Goal: Task Accomplishment & Management: Manage account settings

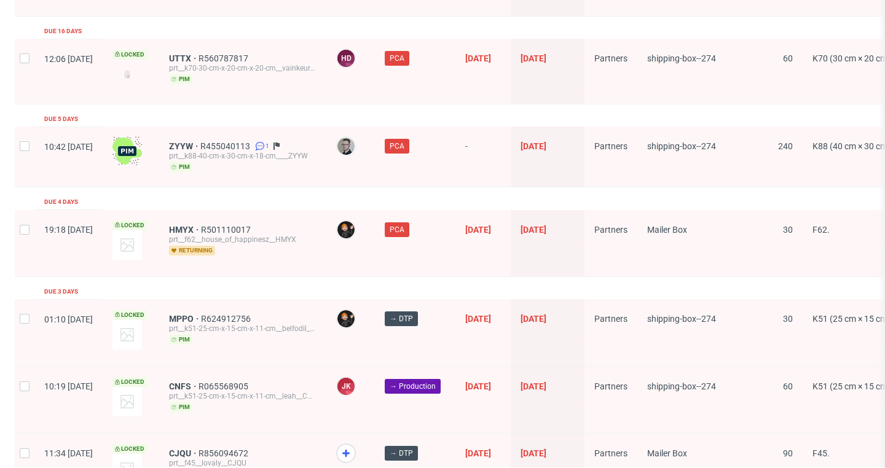
scroll to position [1673, 0]
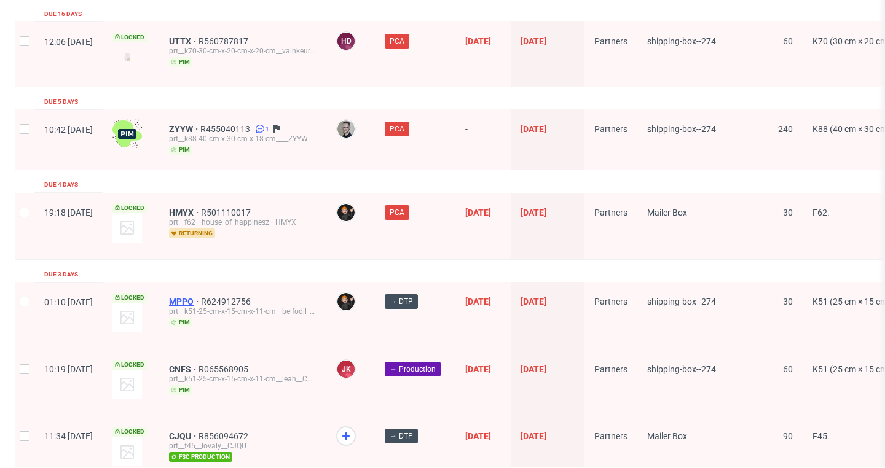
click at [201, 297] on span "MPPO" at bounding box center [185, 302] width 32 height 10
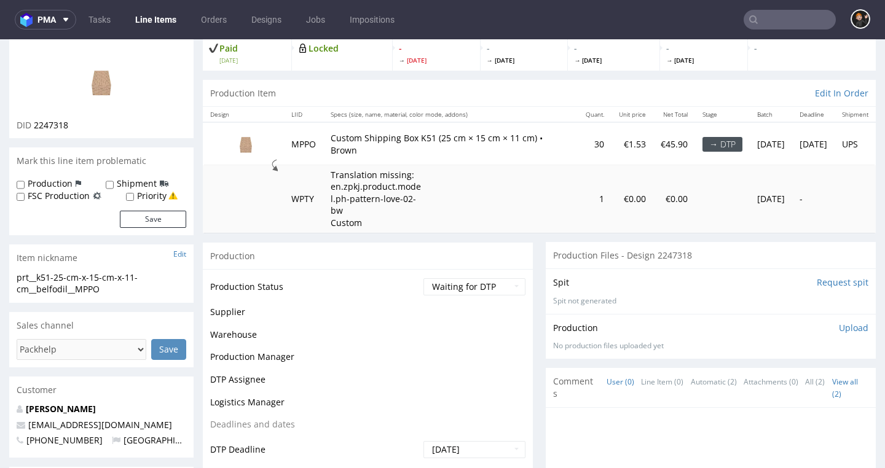
scroll to position [96, 0]
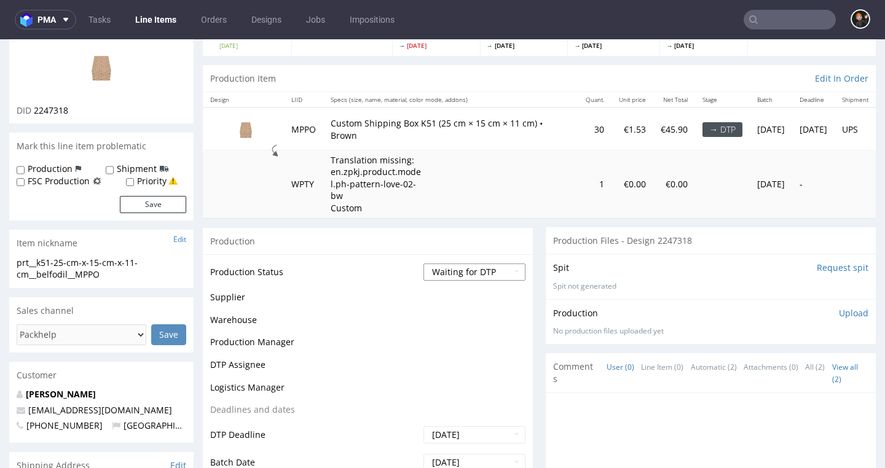
select select "dtp_in_process"
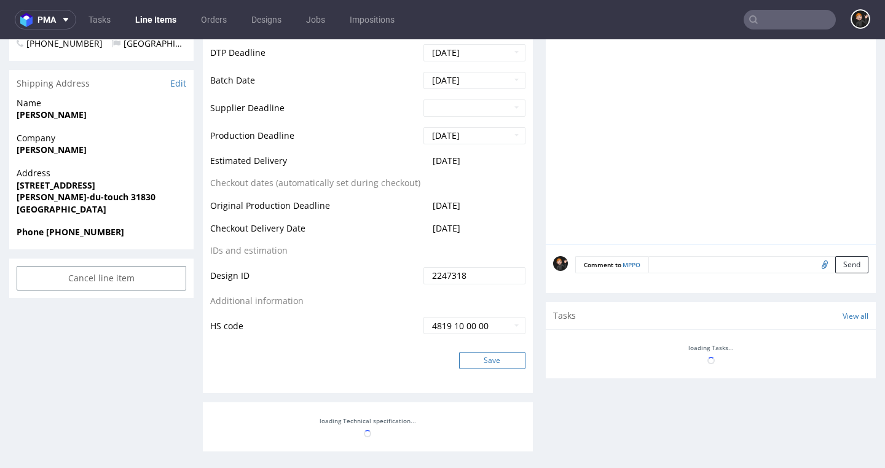
click at [507, 366] on button "Save" at bounding box center [492, 360] width 66 height 17
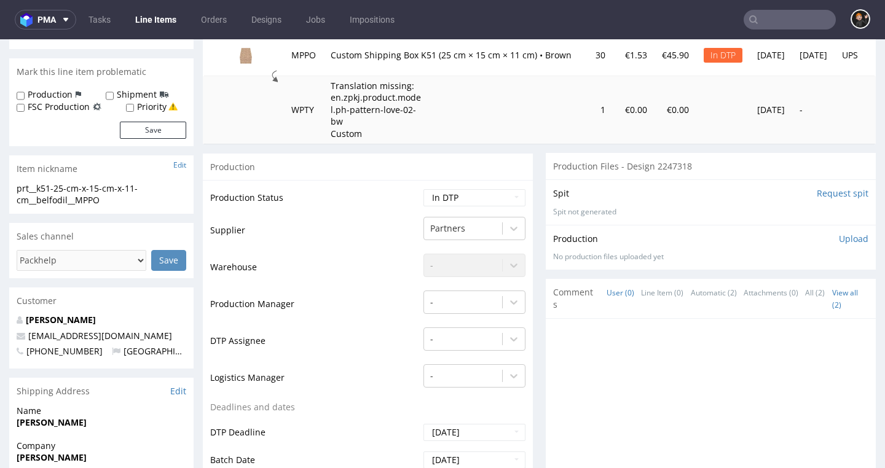
scroll to position [185, 0]
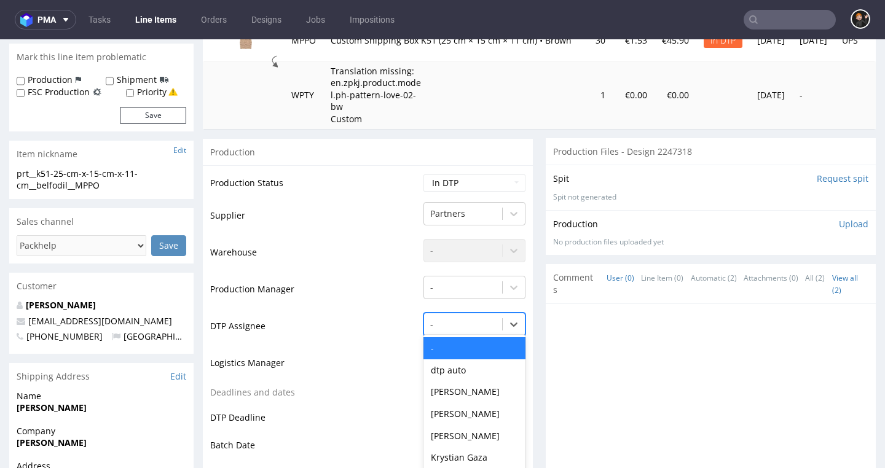
drag, startPoint x: 475, startPoint y: 340, endPoint x: 468, endPoint y: 338, distance: 7.2
click at [475, 330] on div "- selected, 1 of 31. 31 results available. Use Up and Down to choose options, p…" at bounding box center [474, 321] width 102 height 17
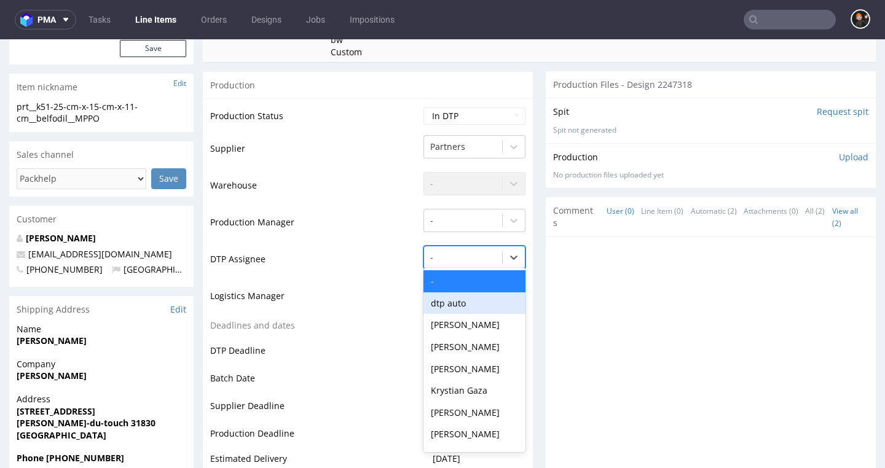
scroll to position [253, 0]
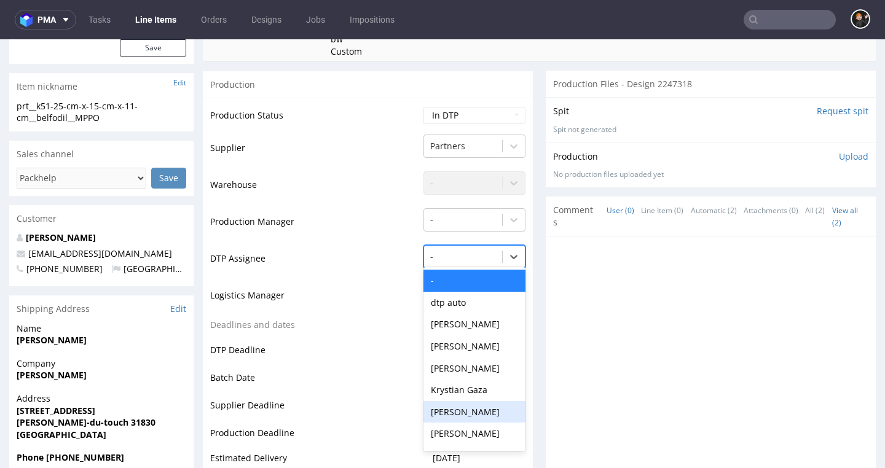
click at [482, 415] on div "[PERSON_NAME]" at bounding box center [474, 412] width 102 height 22
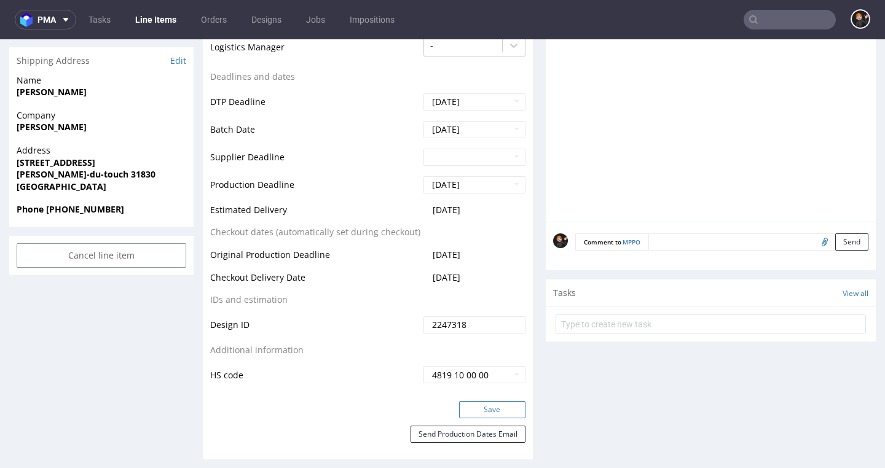
click at [503, 417] on button "Save" at bounding box center [492, 409] width 66 height 17
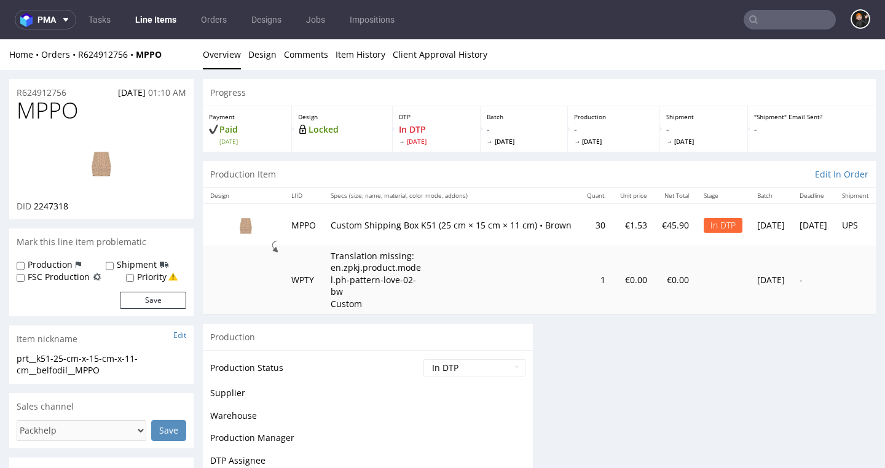
scroll to position [0, 0]
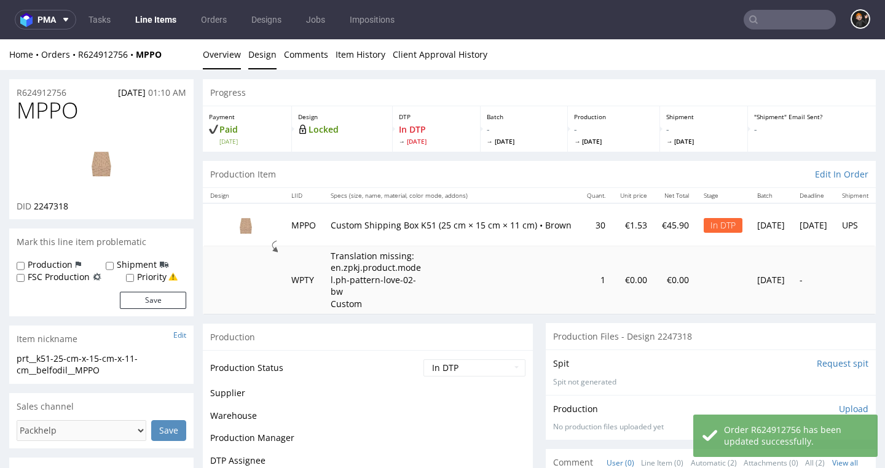
click at [255, 52] on link "Design" at bounding box center [262, 54] width 28 height 30
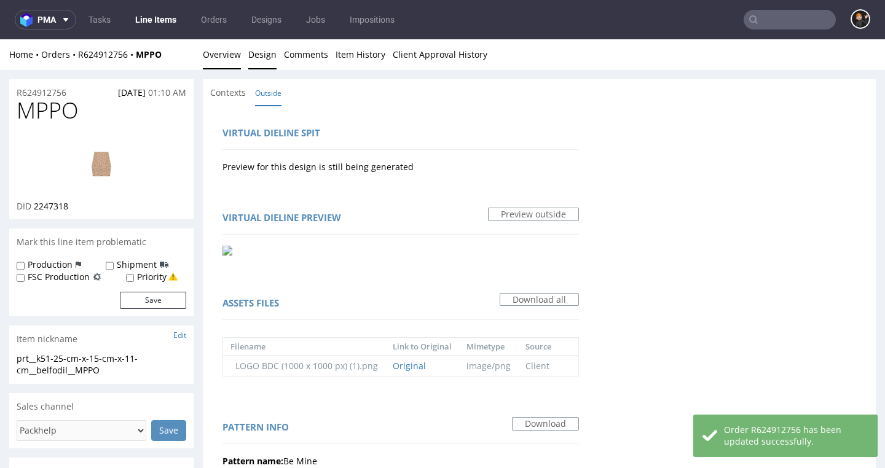
click at [228, 58] on link "Overview" at bounding box center [222, 54] width 38 height 30
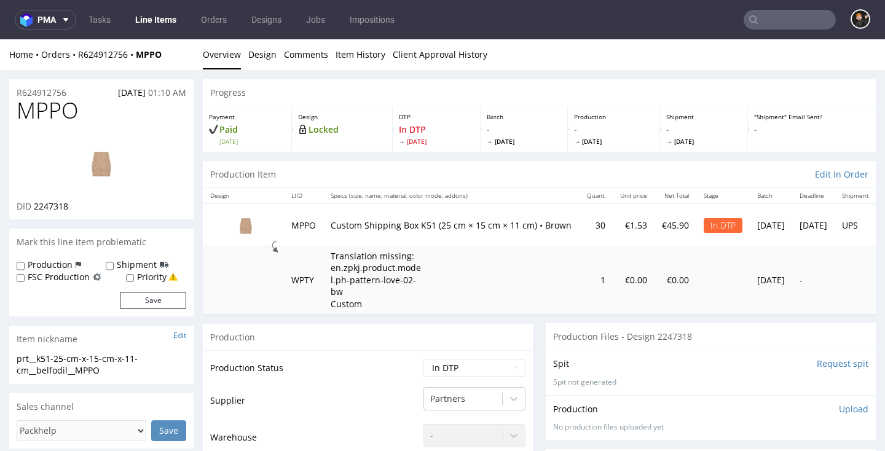
drag, startPoint x: 763, startPoint y: 9, endPoint x: 779, endPoint y: 23, distance: 20.9
click at [774, 23] on input "text" at bounding box center [790, 20] width 92 height 20
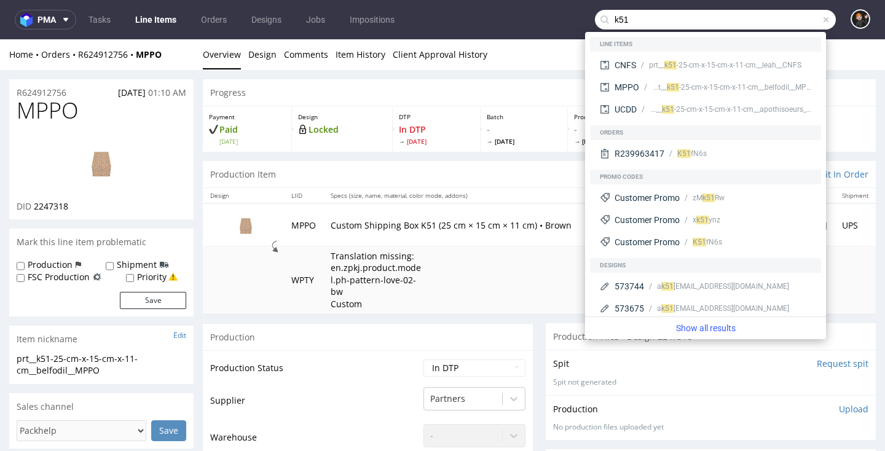
type input "k51"
click at [519, 19] on nav "pma Tasks Line Items Orders Designs Jobs Impositions k51" at bounding box center [442, 19] width 885 height 39
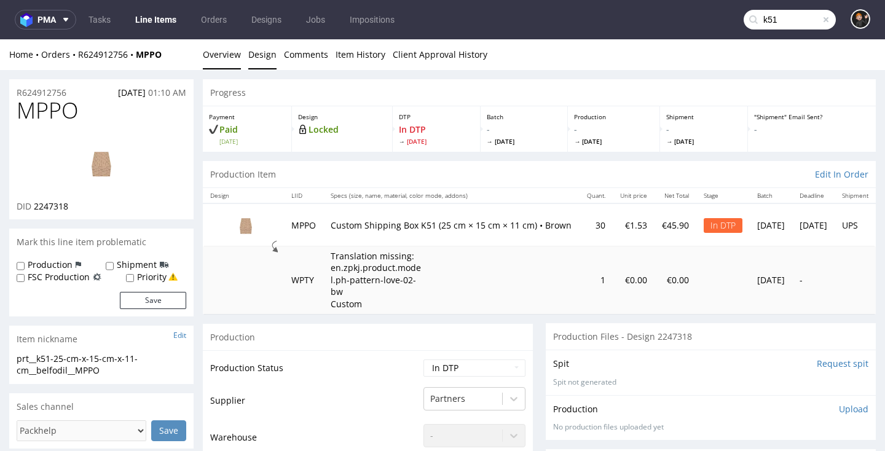
click at [265, 59] on link "Design" at bounding box center [262, 54] width 28 height 30
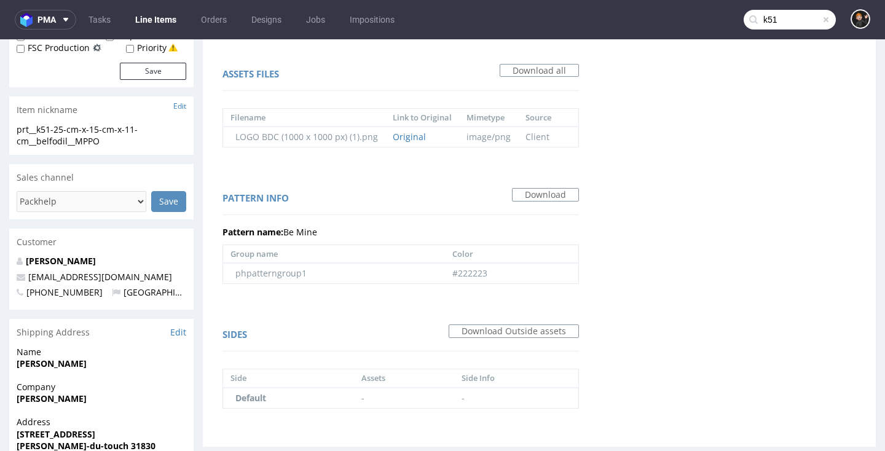
scroll to position [226, 0]
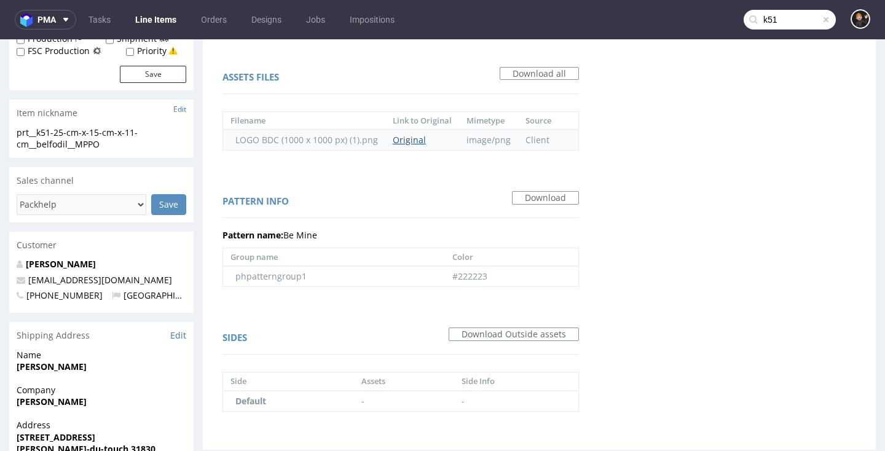
click at [415, 143] on link "Original" at bounding box center [409, 140] width 33 height 12
click at [551, 188] on div "Pattern info Download Pattern name: Be Mine Group name Color phpatterngroup1 #2…" at bounding box center [400, 241] width 381 height 121
click at [551, 198] on link "Download" at bounding box center [545, 198] width 67 height 14
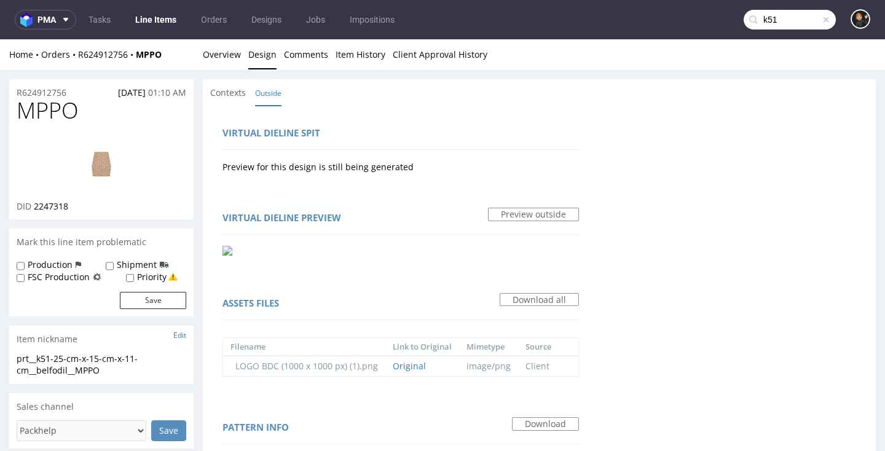
scroll to position [0, 0]
click at [213, 93] on span "Contexts" at bounding box center [228, 93] width 36 height 12
click at [225, 61] on link "Overview" at bounding box center [222, 54] width 38 height 30
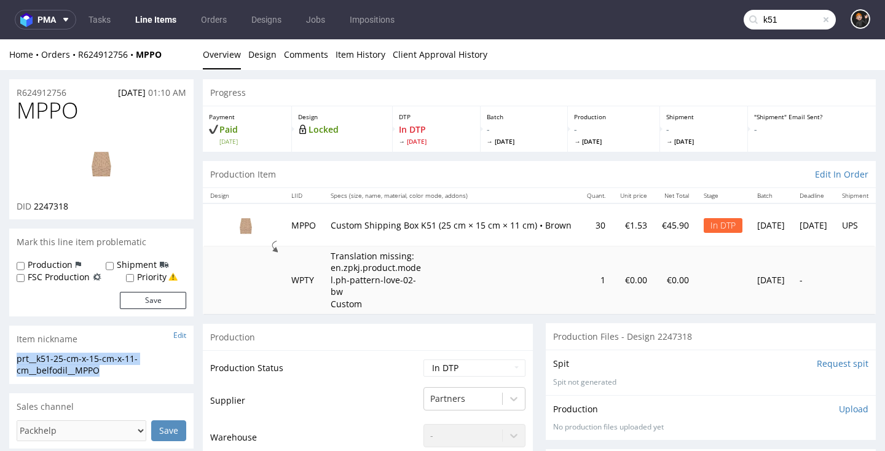
drag, startPoint x: 60, startPoint y: 363, endPoint x: 14, endPoint y: 357, distance: 46.5
click at [14, 357] on div "prt__k51-25-cm-x-15-cm-x-11-cm__belfodil__MPPO prt__k51-25-cm-x-15-cm-x-11-cm _…" at bounding box center [101, 368] width 184 height 31
select select "dtp_ca_needed"
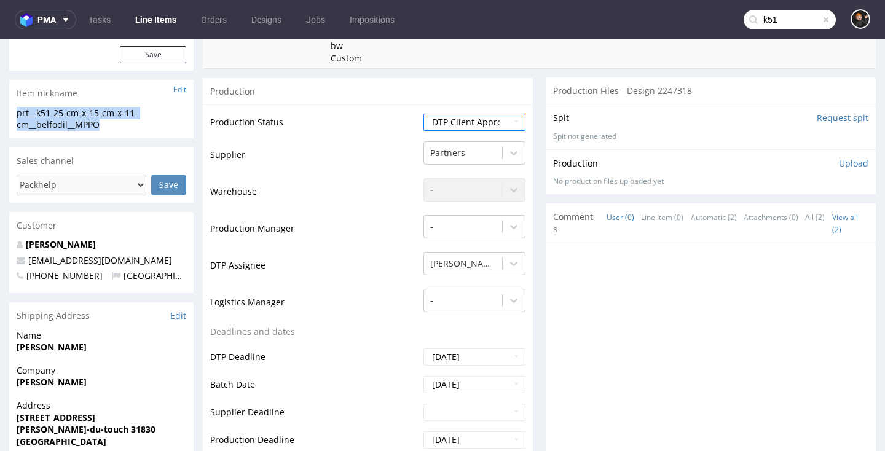
scroll to position [577, 0]
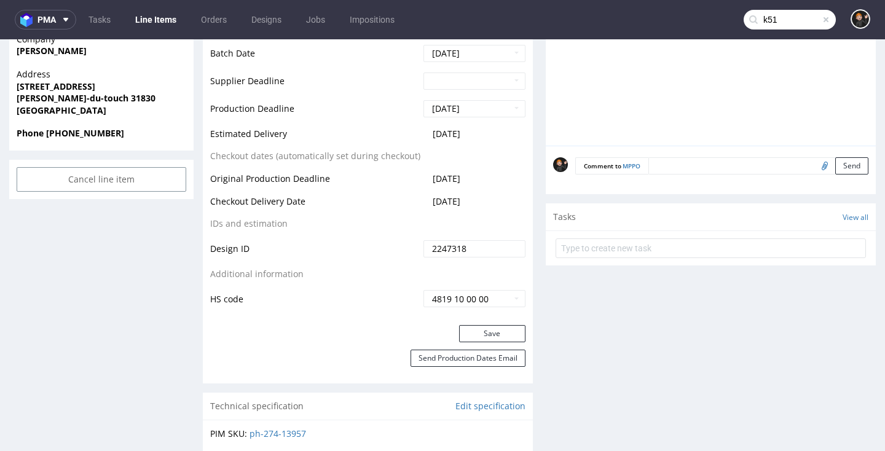
click at [488, 301] on div "Production Status Waiting for Artwork Waiting for Diecut Waiting for Mockup Wai…" at bounding box center [368, 49] width 330 height 552
click at [492, 325] on button "Save" at bounding box center [492, 333] width 66 height 17
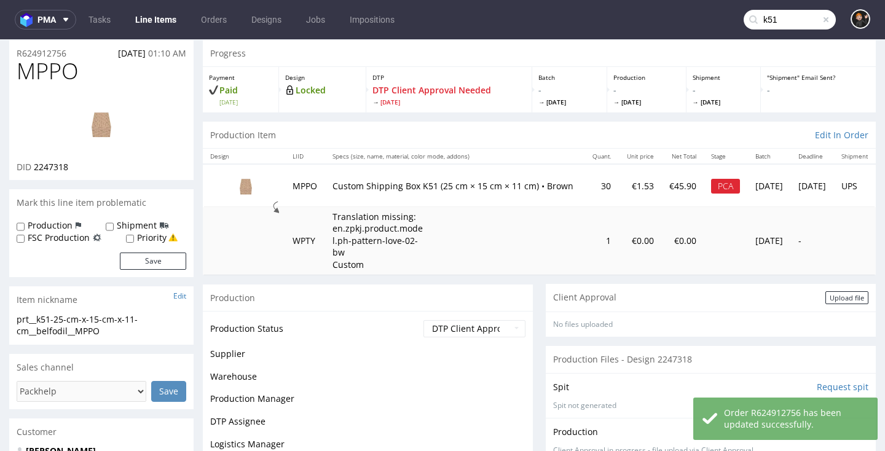
scroll to position [39, 0]
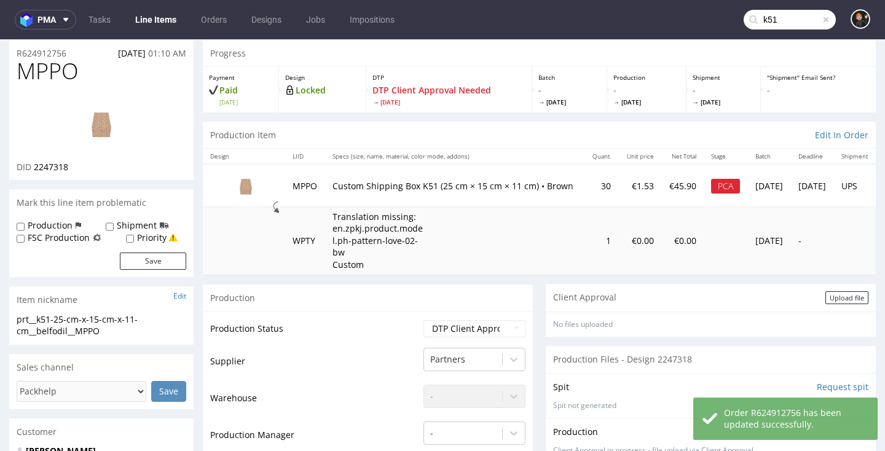
drag, startPoint x: 848, startPoint y: 281, endPoint x: 791, endPoint y: 283, distance: 57.2
click at [847, 291] on div "Upload file" at bounding box center [846, 297] width 43 height 13
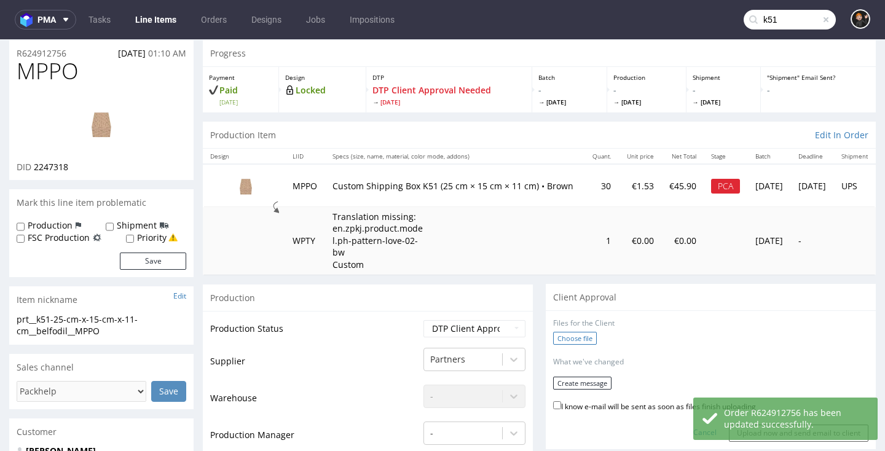
click at [568, 332] on label "Choose file" at bounding box center [575, 338] width 44 height 13
click at [0, 39] on input "Choose file" at bounding box center [0, 39] width 0 height 0
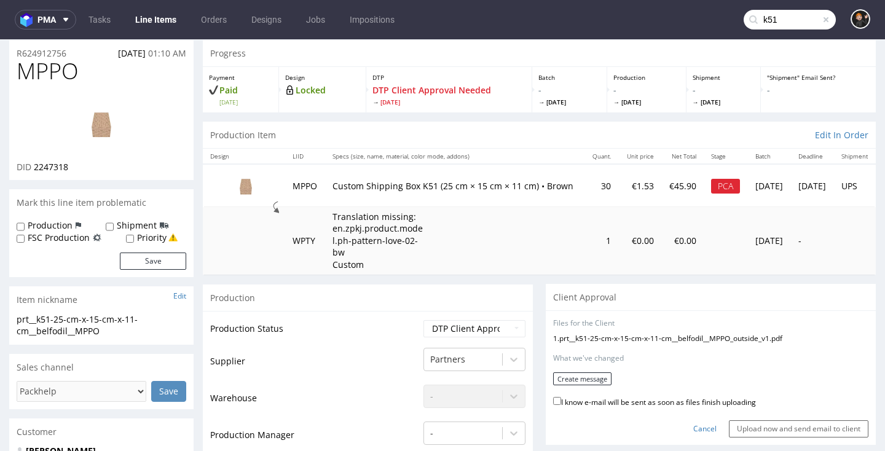
drag, startPoint x: 591, startPoint y: 387, endPoint x: 588, endPoint y: 372, distance: 15.7
click at [591, 394] on label "I know e-mail will be sent as soon as files finish uploading" at bounding box center [654, 401] width 203 height 14
click at [561, 397] on input "I know e-mail will be sent as soon as files finish uploading" at bounding box center [557, 401] width 8 height 8
checkbox input "true"
click at [585, 372] on button "Create message" at bounding box center [582, 378] width 58 height 13
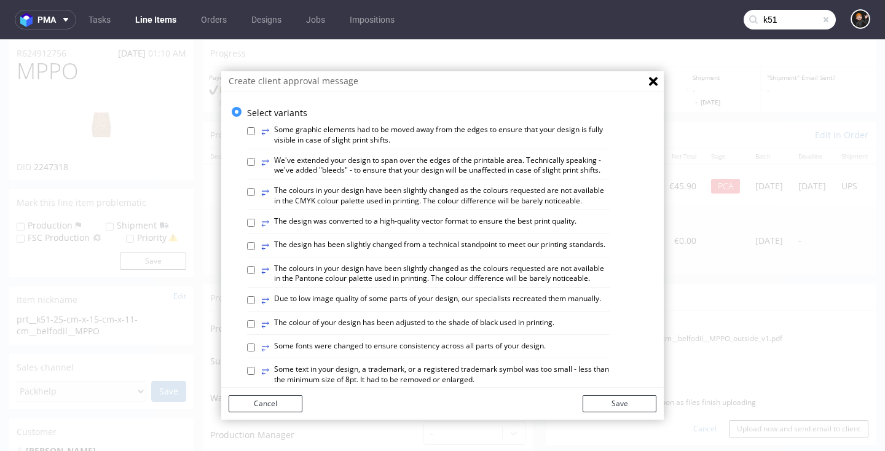
click at [474, 240] on label "⥂ The design has been slightly changed from a technical standpoint to meet our …" at bounding box center [433, 247] width 344 height 14
click at [255, 242] on input "⥂ The design has been slightly changed from a technical standpoint to meet our …" at bounding box center [251, 246] width 8 height 8
checkbox input "true"
click at [433, 318] on label "⥂ The colour of your design has been adjusted to the shade of black used in pri…" at bounding box center [407, 325] width 293 height 14
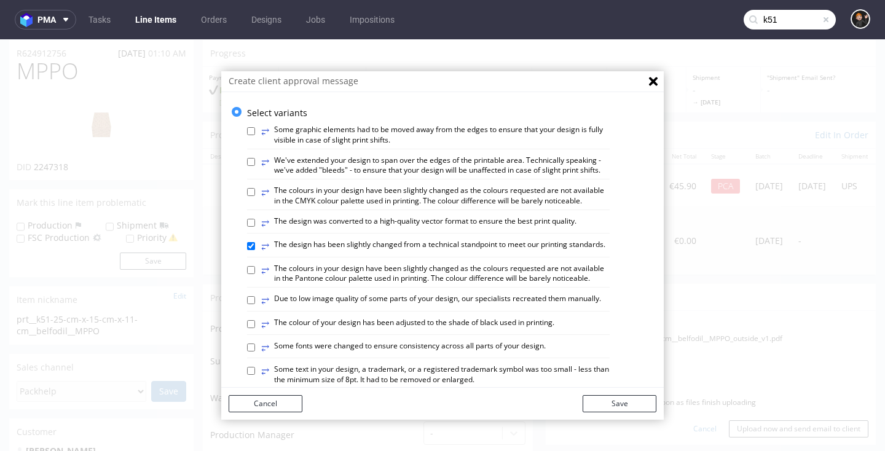
click at [255, 320] on input "⥂ The colour of your design has been adjusted to the shade of black used in pri…" at bounding box center [251, 324] width 8 height 8
checkbox input "true"
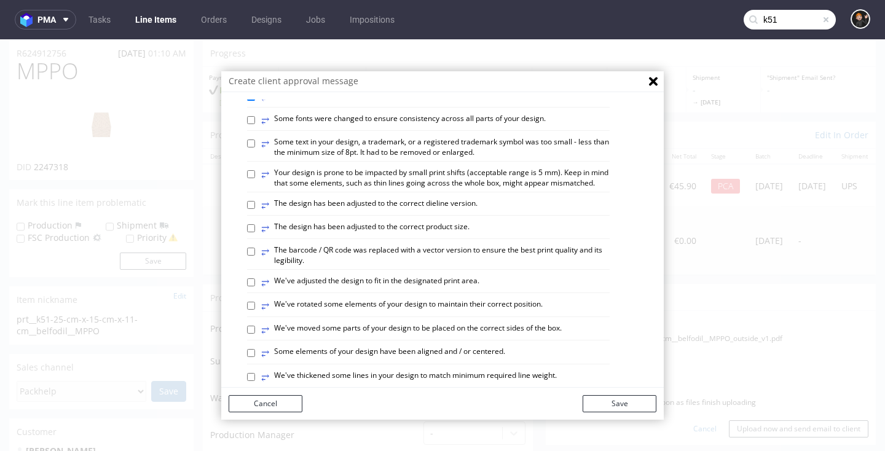
scroll to position [230, 0]
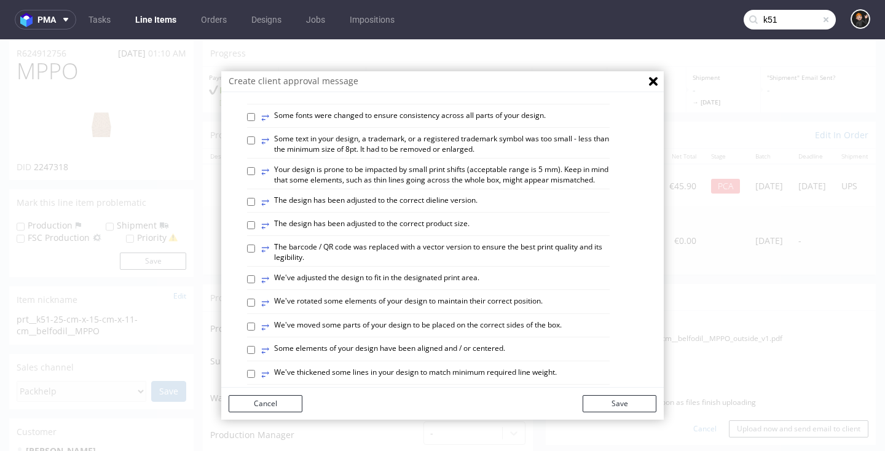
click at [474, 343] on label "⥂ Some elements of your design have been aligned and / or centered." at bounding box center [383, 350] width 244 height 14
click at [255, 346] on input "⥂ Some elements of your design have been aligned and / or centered." at bounding box center [251, 350] width 8 height 8
click at [461, 343] on label "⥂ Some elements of your design have been aligned and / or centered." at bounding box center [383, 350] width 244 height 14
click at [255, 346] on input "⥂ Some elements of your design have been aligned and / or centered." at bounding box center [251, 350] width 8 height 8
checkbox input "false"
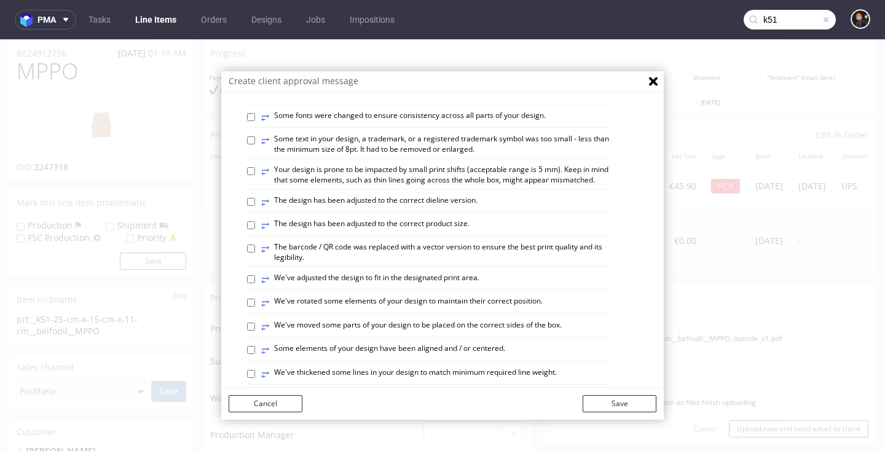
click at [417, 273] on label "⥂ We've adjusted the design to fit in the designated print area." at bounding box center [370, 280] width 218 height 14
click at [255, 275] on input "⥂ We've adjusted the design to fit in the designated print area." at bounding box center [251, 279] width 8 height 8
checkbox input "true"
click at [633, 397] on button "Save" at bounding box center [620, 403] width 74 height 17
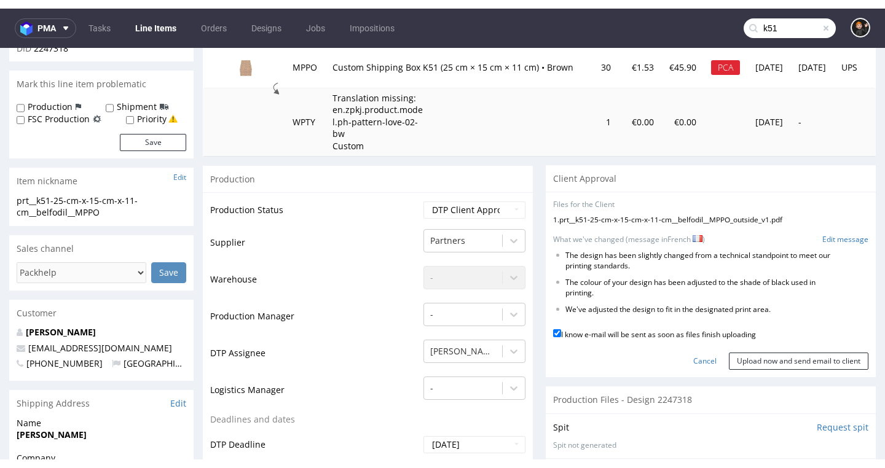
scroll to position [167, 0]
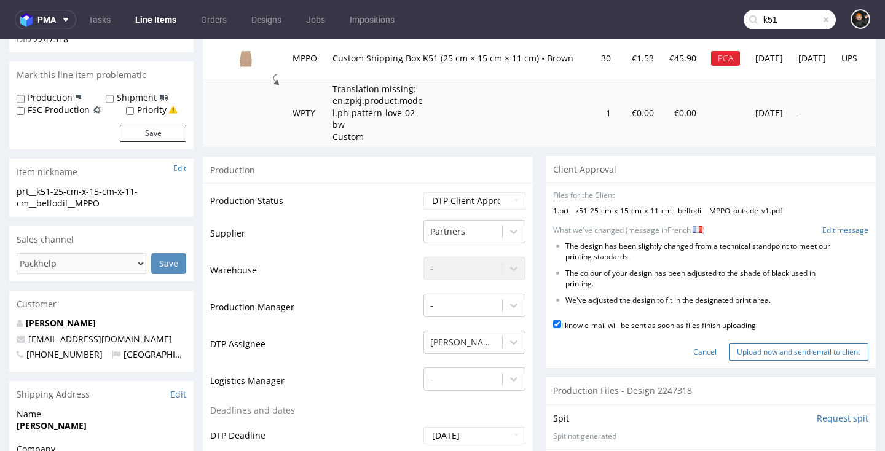
click at [741, 340] on div "No files uploaded Files for the Client 1 . prt__k51-25-cm-x-15-cm-x-11-cm__belf…" at bounding box center [711, 276] width 330 height 186
click at [739, 343] on input "Upload now and send email to client" at bounding box center [798, 351] width 139 height 17
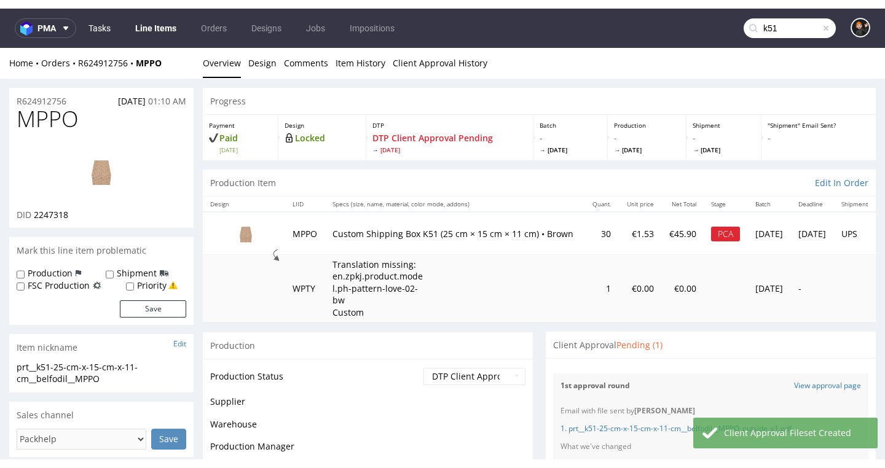
scroll to position [0, 0]
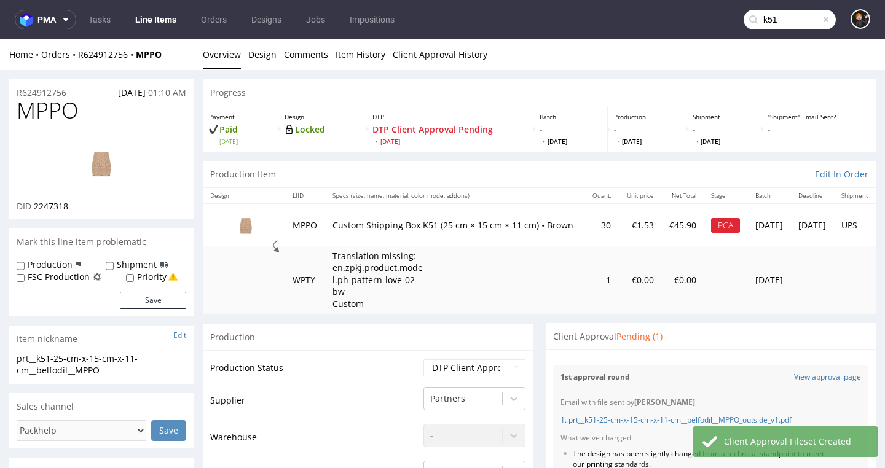
click at [138, 26] on link "Line Items" at bounding box center [156, 20] width 56 height 20
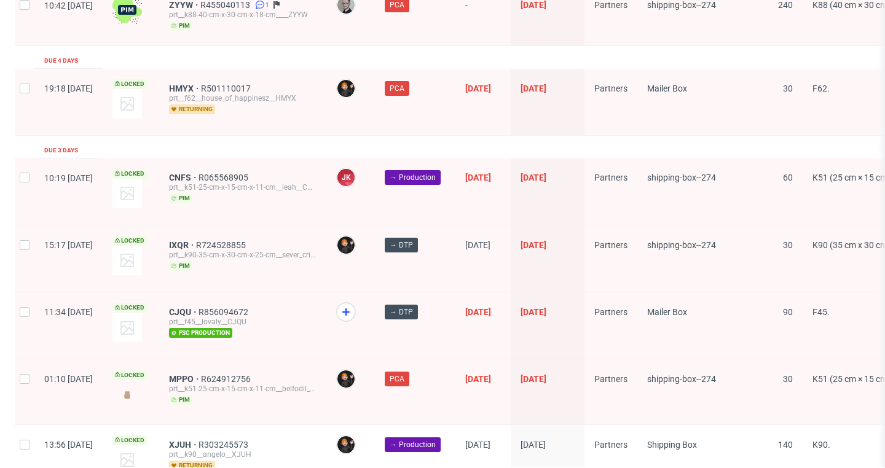
scroll to position [1799, 0]
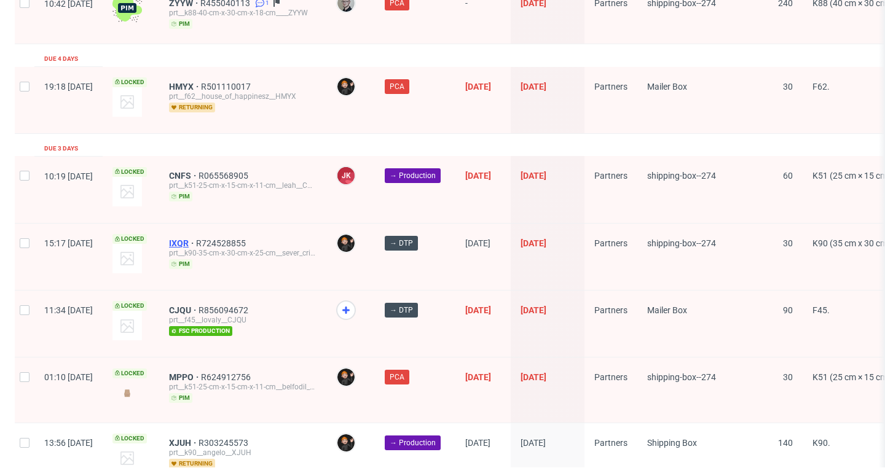
click at [196, 238] on span "IXQR" at bounding box center [182, 243] width 27 height 10
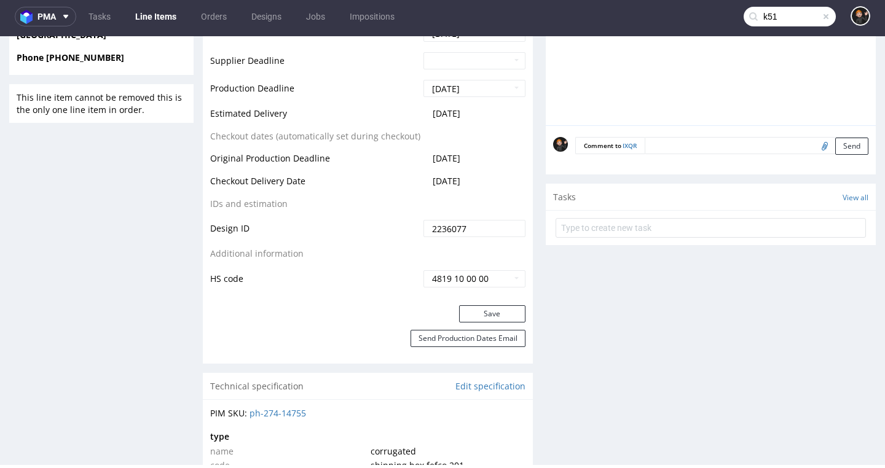
scroll to position [688, 0]
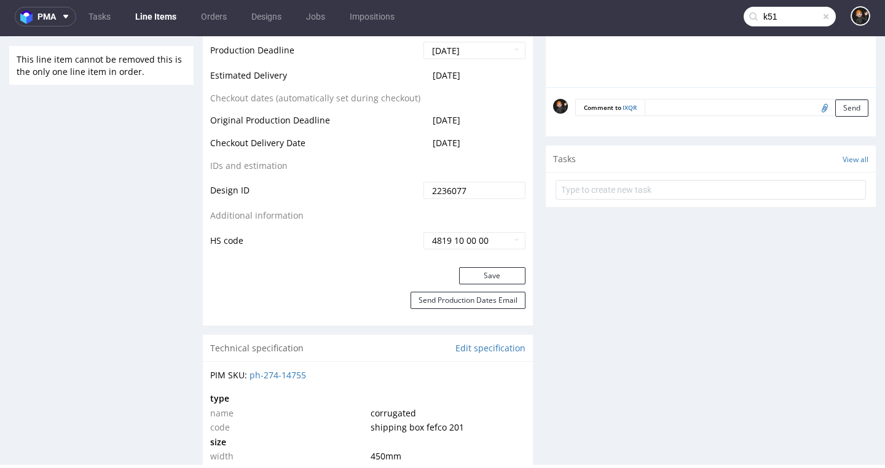
drag, startPoint x: 474, startPoint y: 294, endPoint x: 436, endPoint y: 292, distance: 38.7
click at [474, 285] on button "Save" at bounding box center [492, 275] width 66 height 17
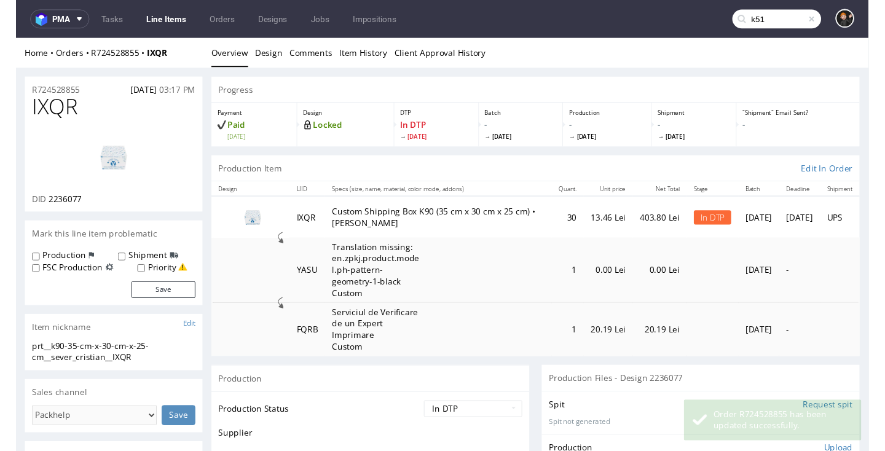
scroll to position [0, 0]
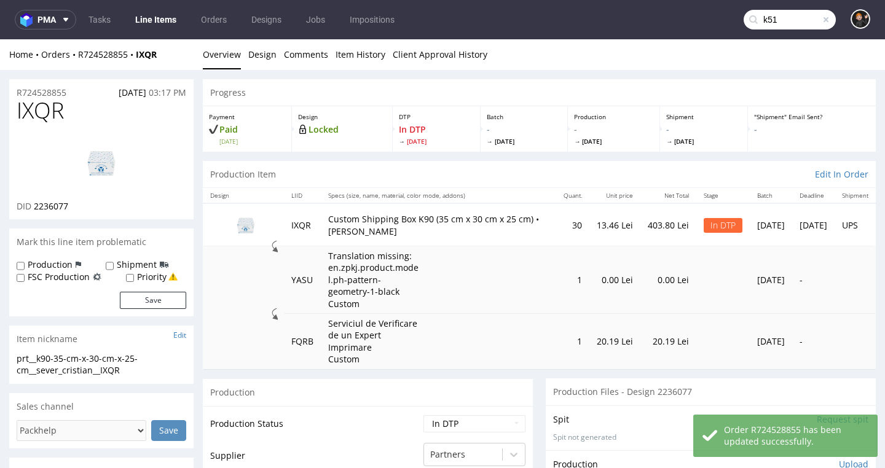
click at [51, 113] on span "IXQR" at bounding box center [40, 110] width 47 height 25
copy span "IXQR"
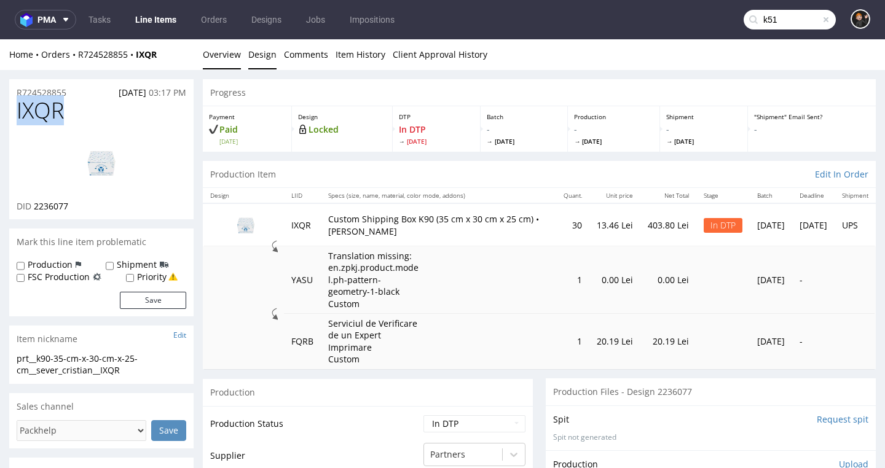
click at [270, 47] on link "Design" at bounding box center [262, 54] width 28 height 30
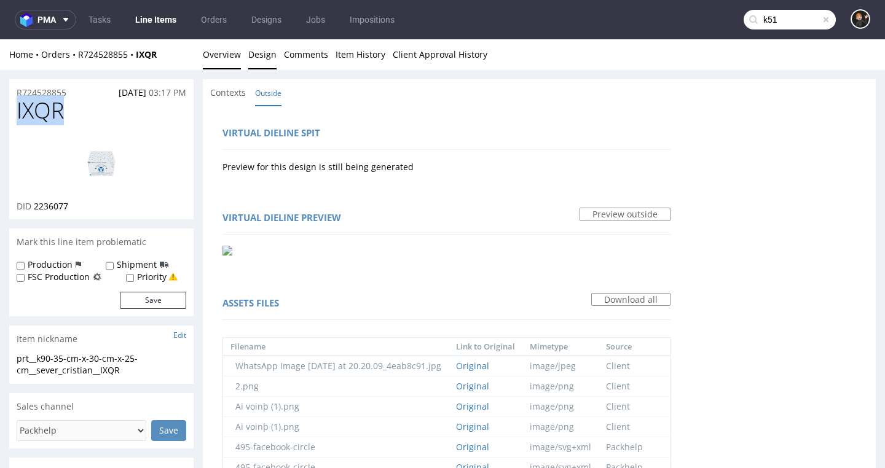
click at [219, 60] on link "Overview" at bounding box center [222, 54] width 38 height 30
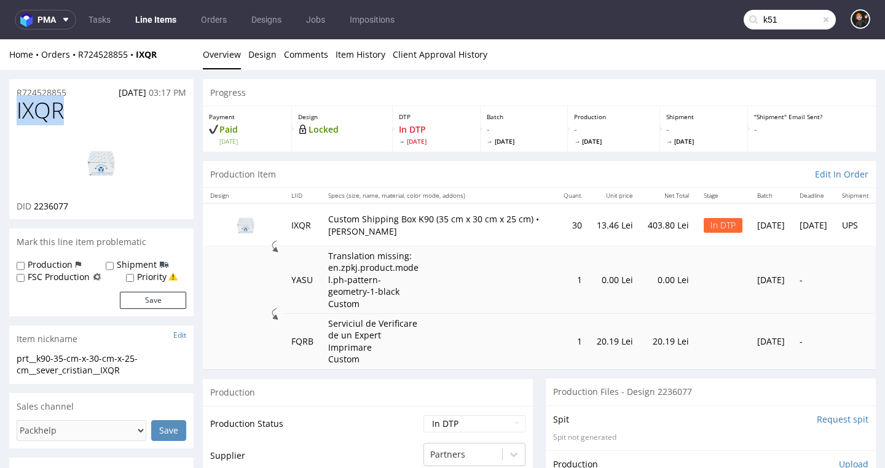
click at [105, 162] on img at bounding box center [101, 162] width 98 height 55
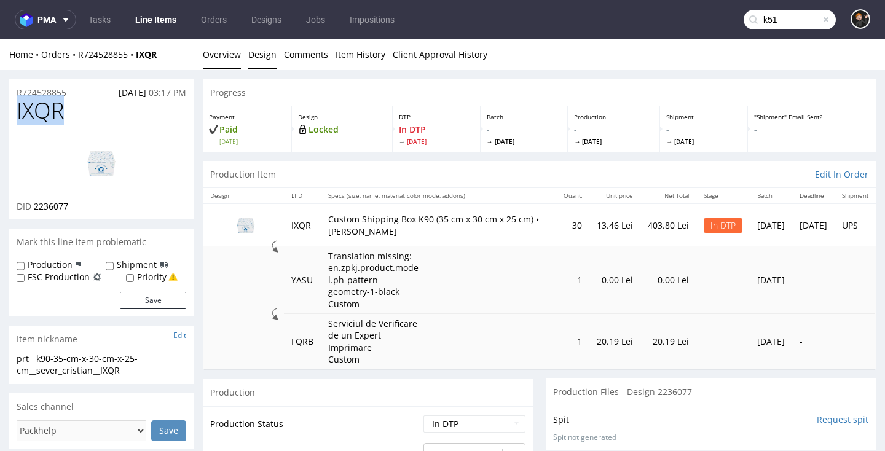
click at [262, 58] on link "Design" at bounding box center [262, 54] width 28 height 30
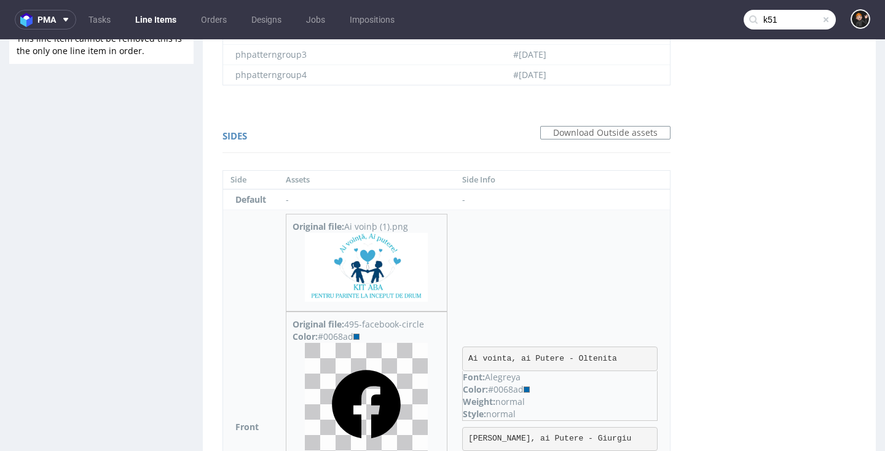
scroll to position [672, 0]
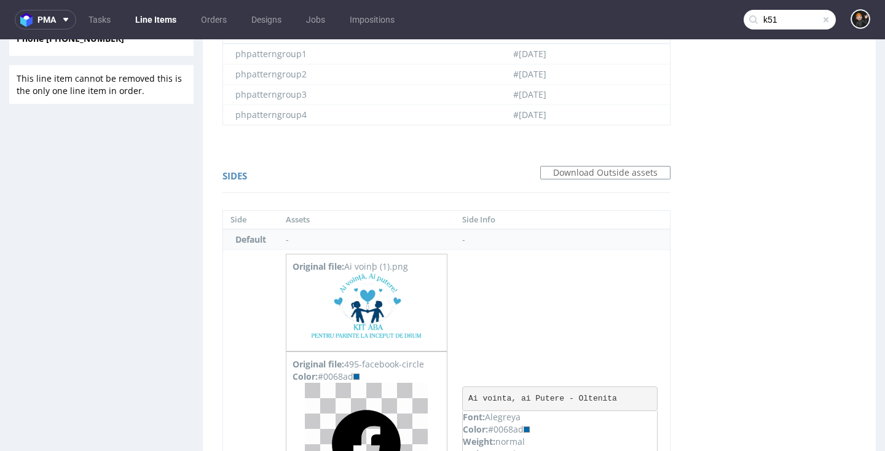
click at [526, 245] on td "-" at bounding box center [562, 239] width 215 height 21
click at [375, 296] on img at bounding box center [366, 307] width 123 height 69
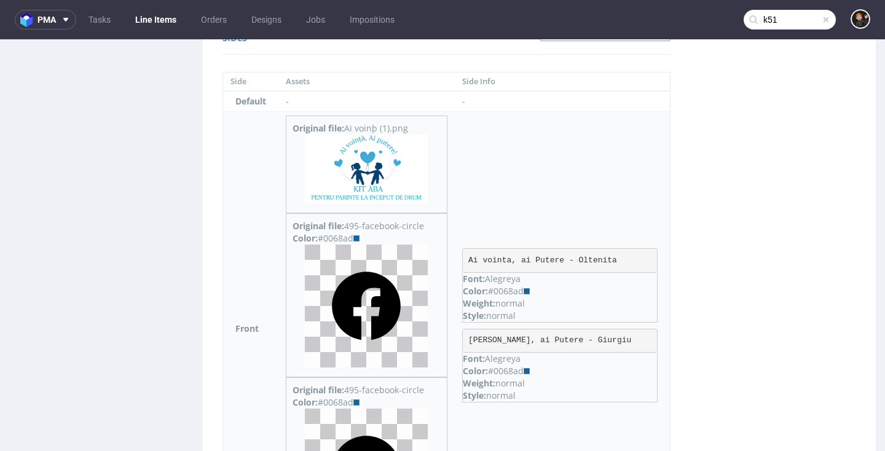
scroll to position [817, 0]
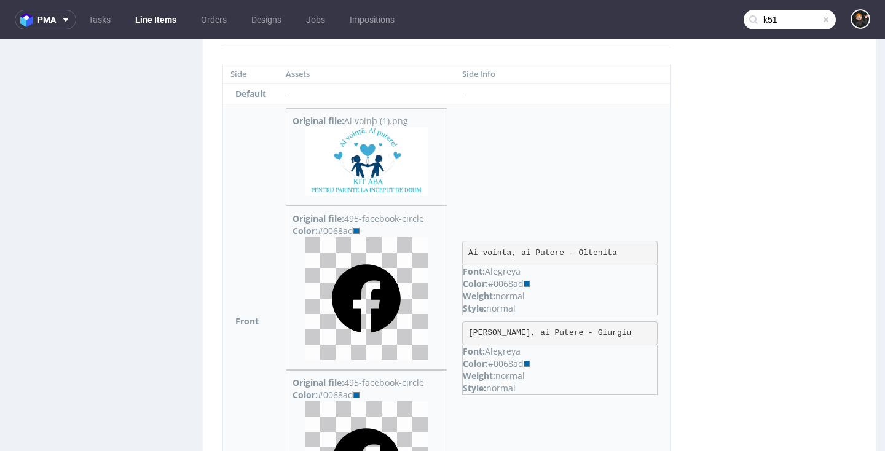
click at [391, 305] on img at bounding box center [366, 298] width 123 height 123
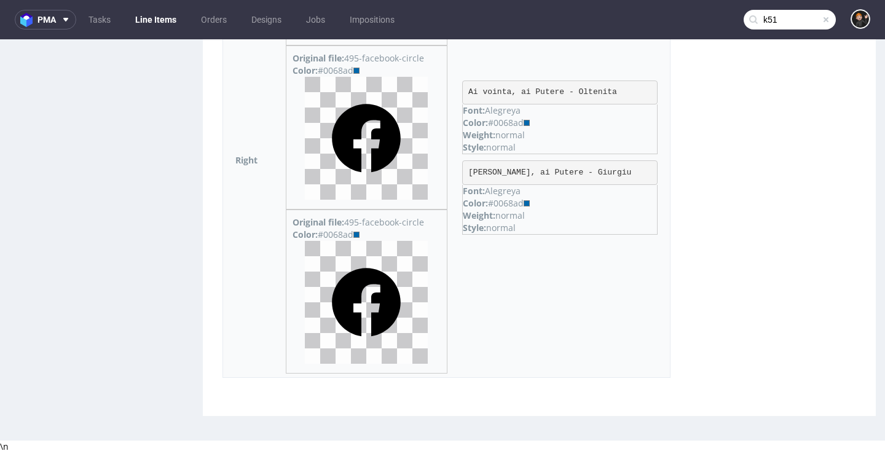
scroll to position [0, 1]
click at [393, 312] on img at bounding box center [366, 302] width 123 height 123
drag, startPoint x: 511, startPoint y: 202, endPoint x: 540, endPoint y: 203, distance: 29.6
click at [540, 203] on div "Color: #0068ad" at bounding box center [560, 202] width 194 height 12
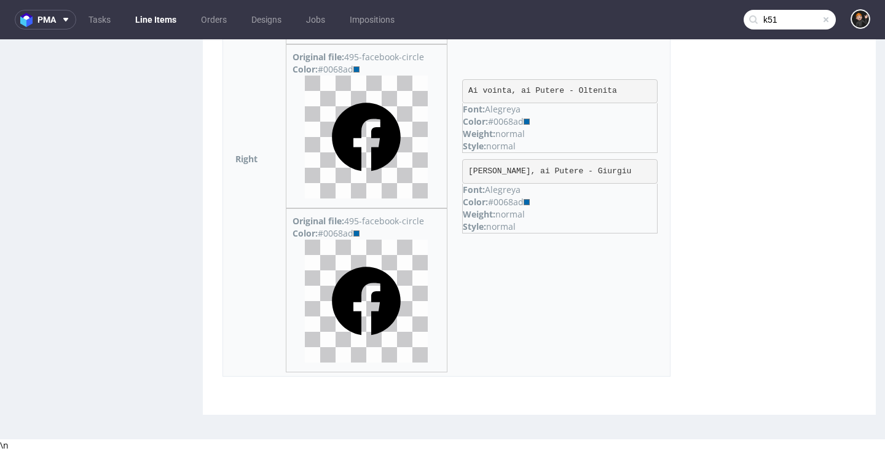
copy div "0068ad"
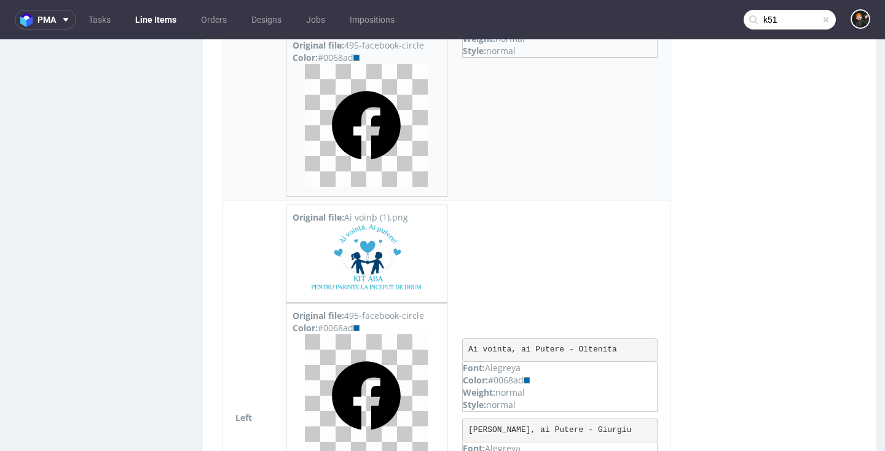
scroll to position [866, 0]
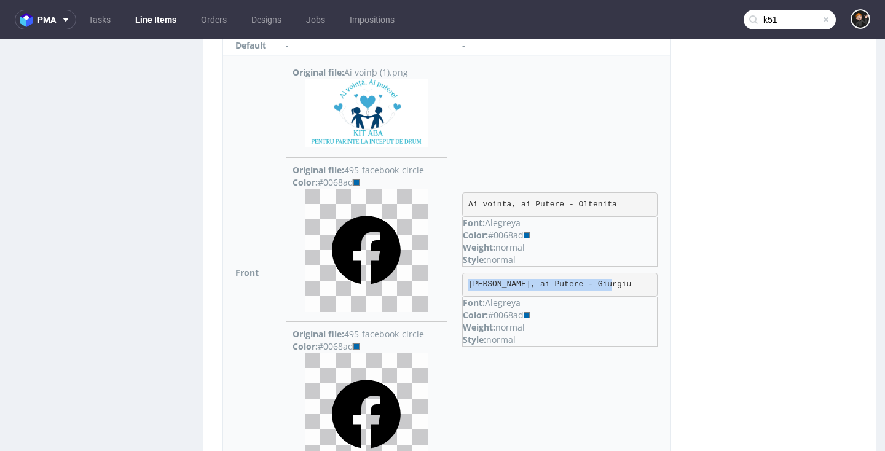
drag, startPoint x: 621, startPoint y: 281, endPoint x: 477, endPoint y: 280, distance: 144.4
click at [476, 280] on td "Ai vointa, ai Putere - Oltenita Font: Alegreya Color: #0068ad Weight: normal St…" at bounding box center [562, 272] width 215 height 434
copy pre "[PERSON_NAME], ai Putere - Giurgiu"
drag, startPoint x: 603, startPoint y: 204, endPoint x: 501, endPoint y: 204, distance: 102.0
click at [501, 204] on pre "Ai vointa, ai Putere - Oltenita" at bounding box center [559, 204] width 195 height 25
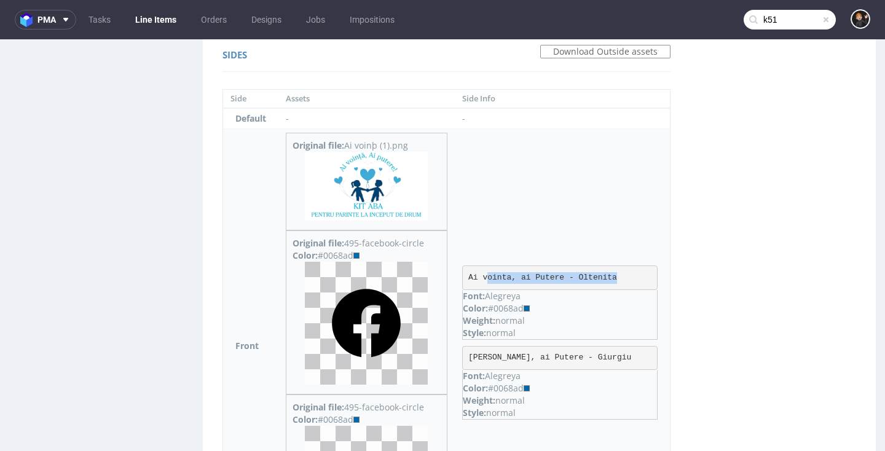
scroll to position [796, 0]
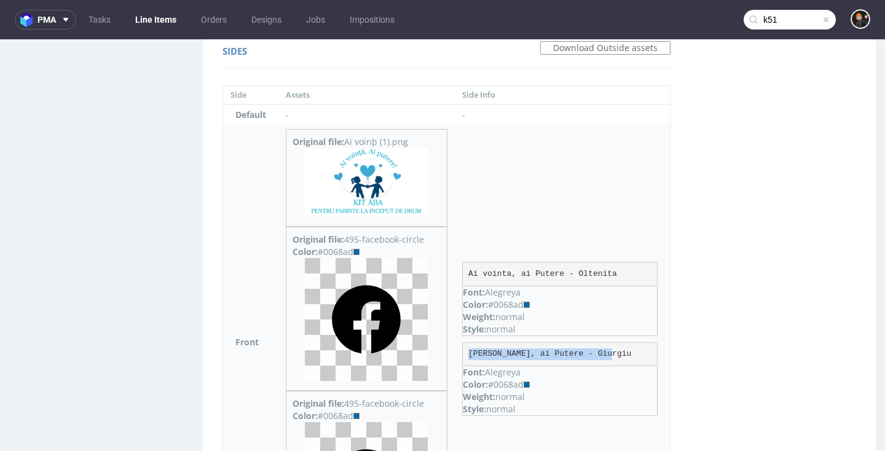
drag, startPoint x: 626, startPoint y: 352, endPoint x: 492, endPoint y: 350, distance: 133.4
click at [481, 351] on pre "[PERSON_NAME], ai Putere - Giurgiu" at bounding box center [559, 354] width 195 height 25
copy pre "[PERSON_NAME], ai Putere - Giurgiu"
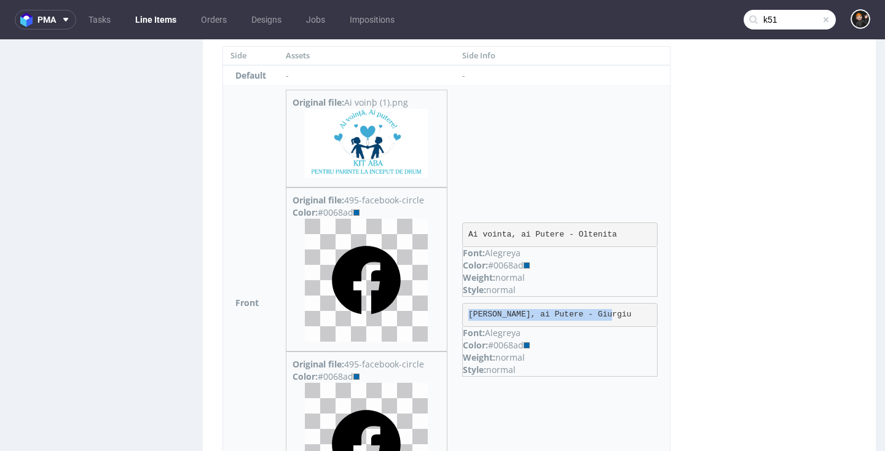
scroll to position [838, 0]
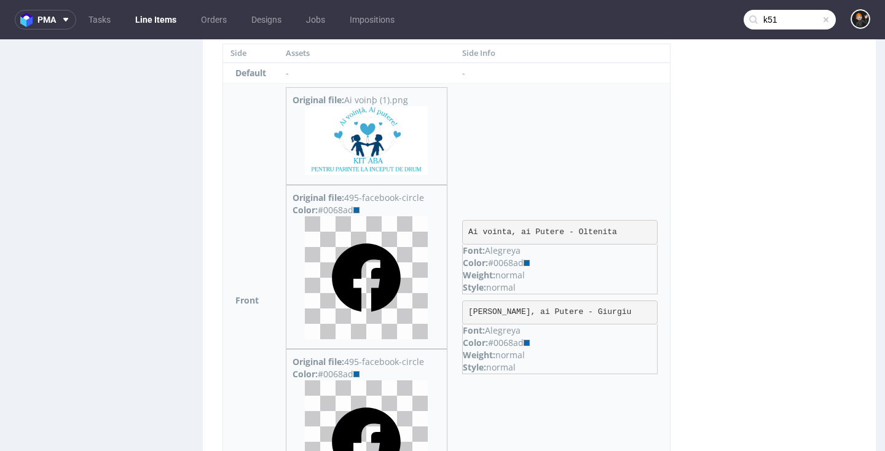
click at [635, 234] on pre "Ai vointa, ai Putere - Oltenita" at bounding box center [559, 232] width 195 height 25
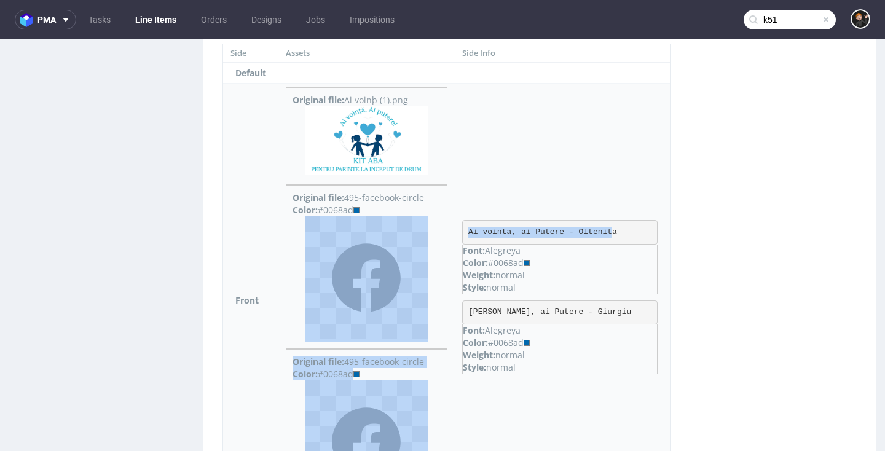
drag, startPoint x: 628, startPoint y: 233, endPoint x: 465, endPoint y: 224, distance: 163.1
click at [465, 224] on tr "Front Original file: [PERSON_NAME] (1).png Original file: 495-facebook-circle C…" at bounding box center [446, 300] width 447 height 434
drag, startPoint x: 556, startPoint y: 228, endPoint x: 605, endPoint y: 229, distance: 48.5
click at [556, 228] on pre "Ai vointa, ai Putere - Oltenita" at bounding box center [559, 232] width 195 height 25
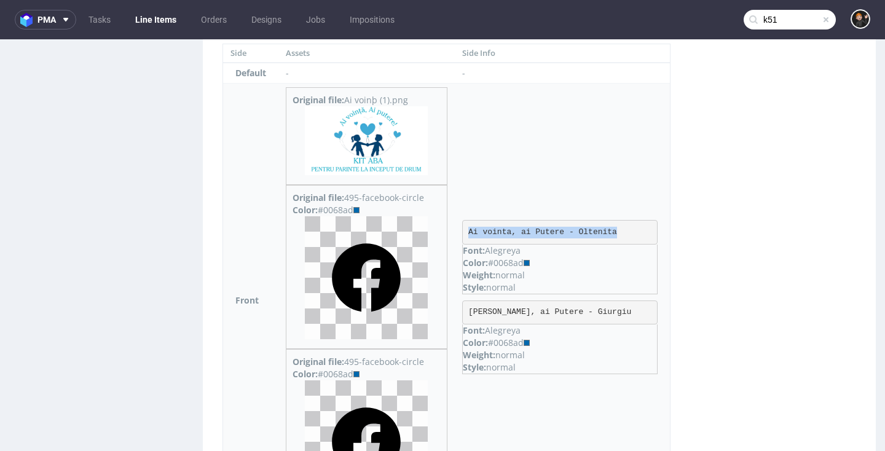
drag, startPoint x: 621, startPoint y: 234, endPoint x: 483, endPoint y: 233, distance: 137.6
click at [483, 233] on pre "Ai vointa, ai Putere - Oltenita" at bounding box center [559, 232] width 195 height 25
copy pre "Ai vointa, ai Putere - Oltenita"
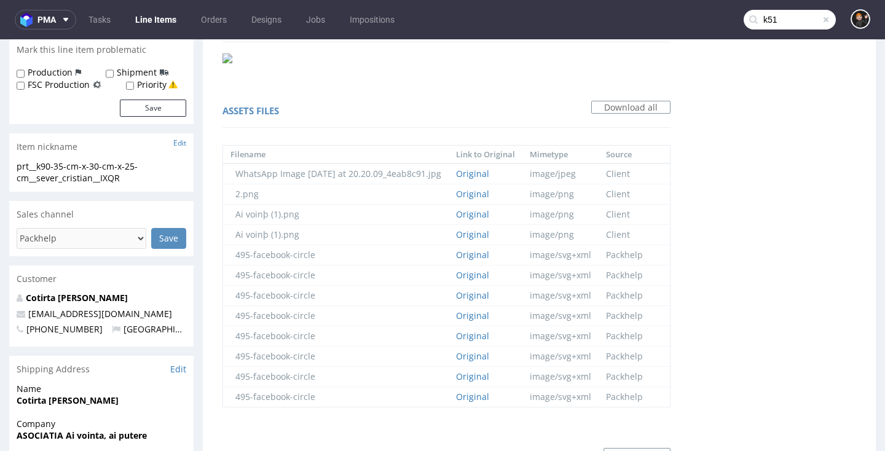
scroll to position [190, 0]
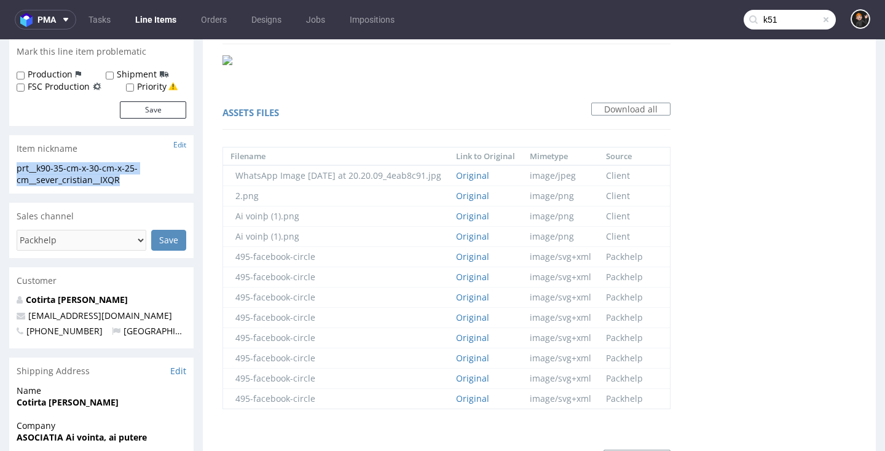
drag, startPoint x: 130, startPoint y: 179, endPoint x: 8, endPoint y: 165, distance: 122.5
copy div "prt__k90-35-cm-x-30-cm-x-25-cm__sever_cristian__IXQR"
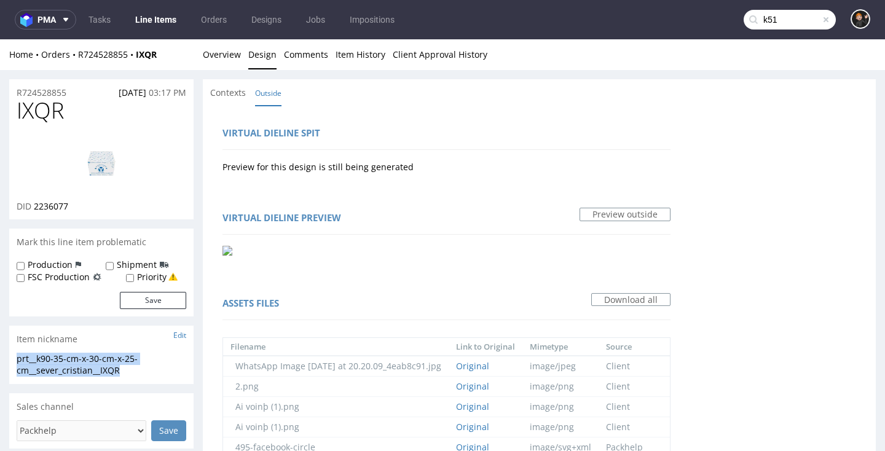
scroll to position [0, 0]
click at [235, 61] on link "Overview" at bounding box center [222, 54] width 38 height 30
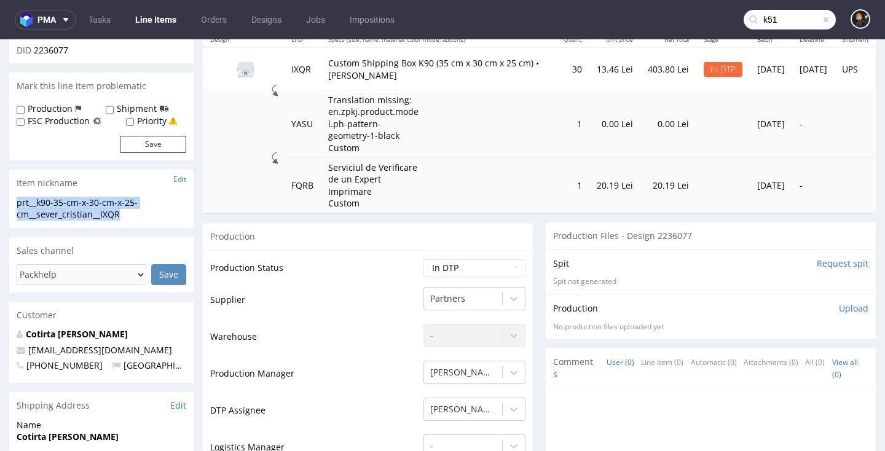
scroll to position [157, 0]
select select "dtp_ca_needed"
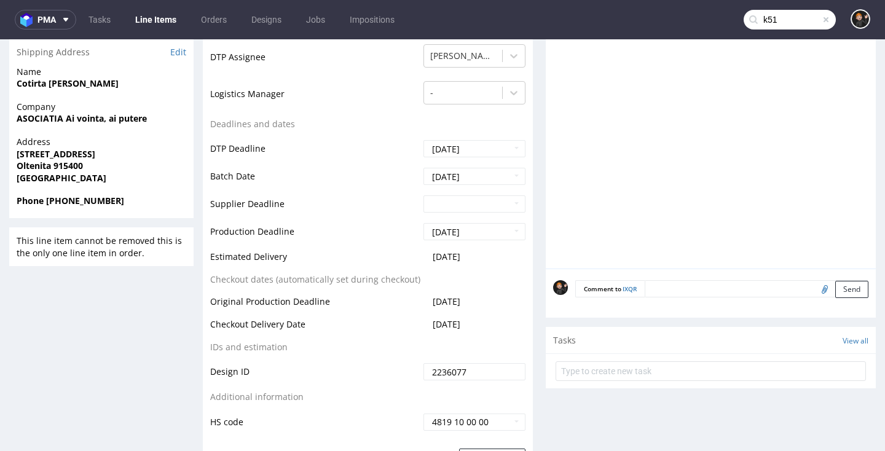
scroll to position [510, 0]
click at [494, 448] on button "Save" at bounding box center [492, 456] width 66 height 17
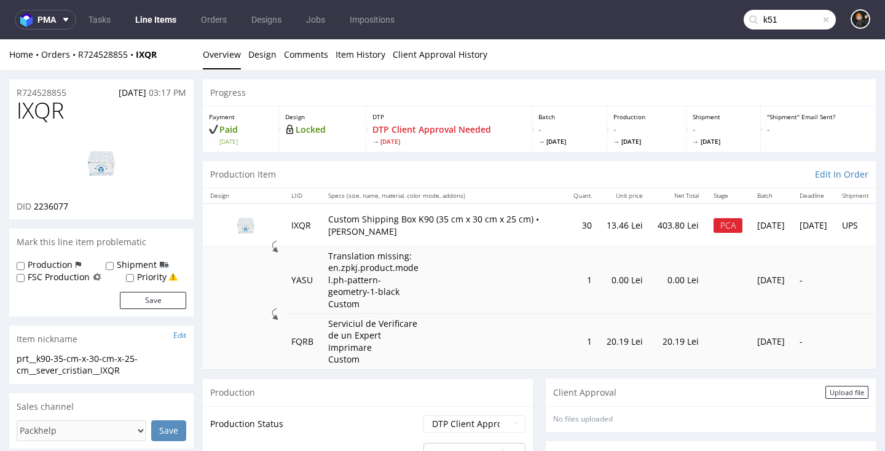
scroll to position [0, 0]
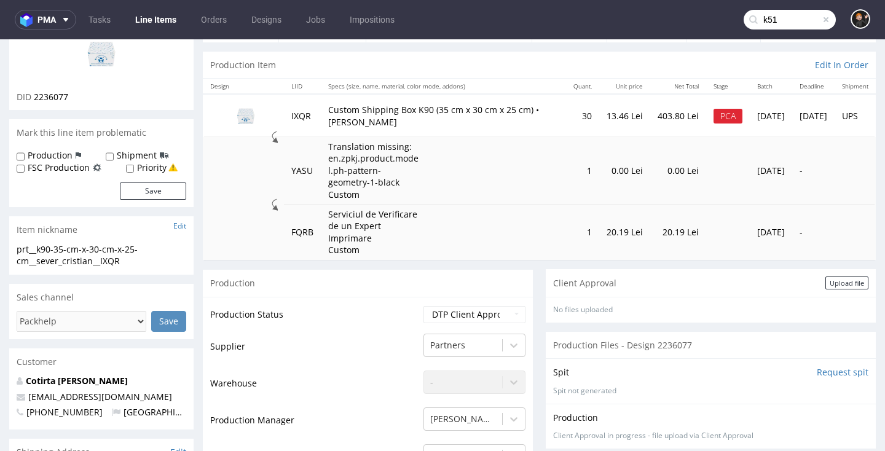
drag, startPoint x: 845, startPoint y: 276, endPoint x: 834, endPoint y: 277, distance: 11.1
click at [845, 277] on div "Upload file" at bounding box center [846, 283] width 43 height 13
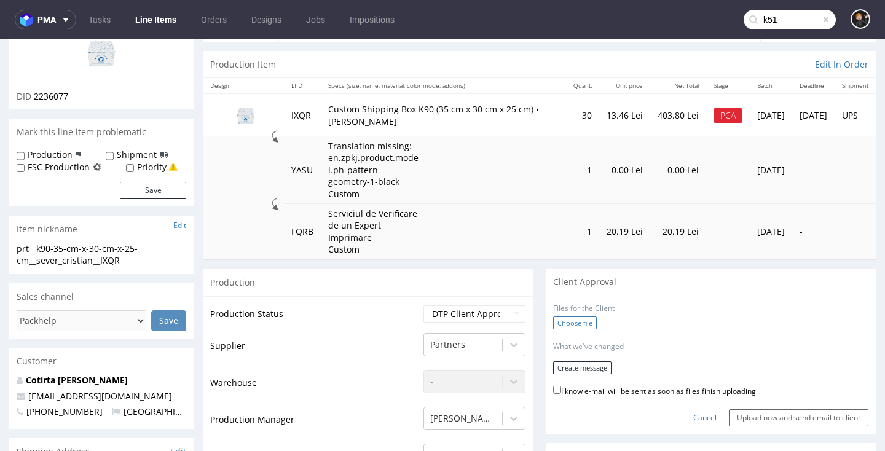
scroll to position [111, 0]
click at [568, 315] on label "Choose file" at bounding box center [575, 321] width 44 height 13
click at [0, 39] on input "Choose file" at bounding box center [0, 39] width 0 height 0
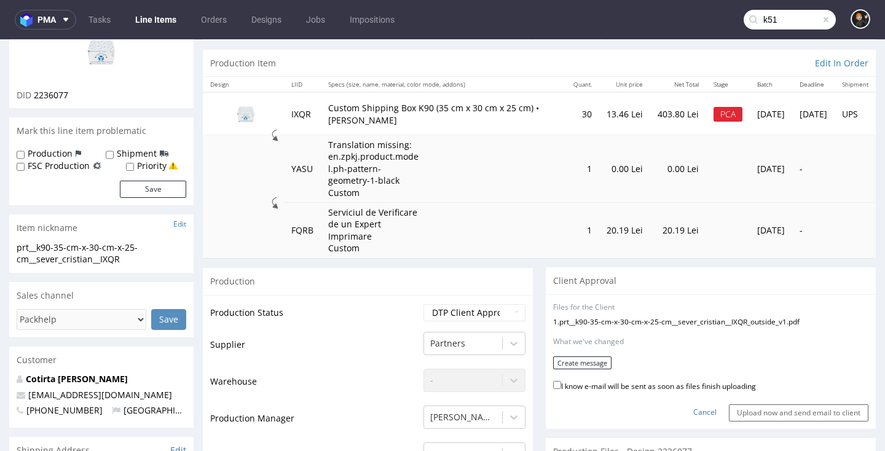
click at [626, 379] on label "I know e-mail will be sent as soon as files finish uploading" at bounding box center [654, 386] width 203 height 14
click at [561, 381] on input "I know e-mail will be sent as soon as files finish uploading" at bounding box center [557, 385] width 8 height 8
checkbox input "true"
click at [596, 359] on button "Create message" at bounding box center [582, 362] width 58 height 13
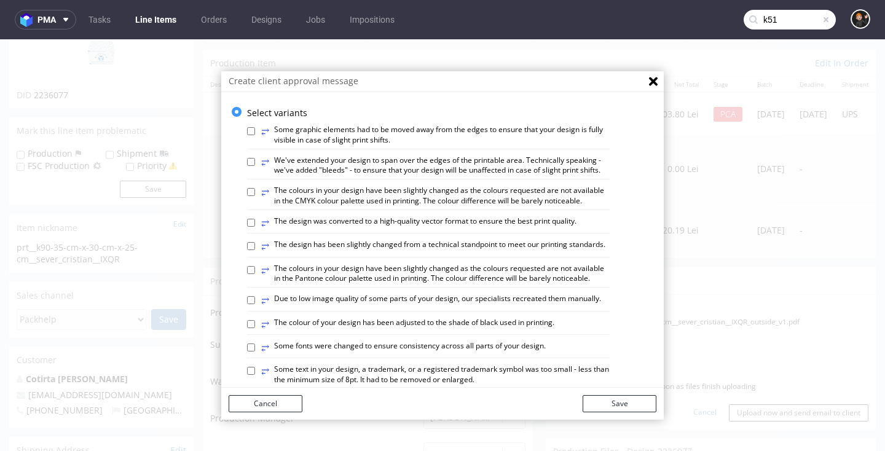
drag, startPoint x: 476, startPoint y: 241, endPoint x: 470, endPoint y: 239, distance: 6.4
click at [476, 240] on label "⥂ The design has been slightly changed from a technical standpoint to meet our …" at bounding box center [433, 247] width 344 height 14
click at [255, 242] on input "⥂ The design has been slightly changed from a technical standpoint to meet our …" at bounding box center [251, 246] width 8 height 8
checkbox input "true"
click at [389, 219] on label "⥂ The design was converted to a high-quality vector format to ensure the best p…" at bounding box center [418, 223] width 315 height 14
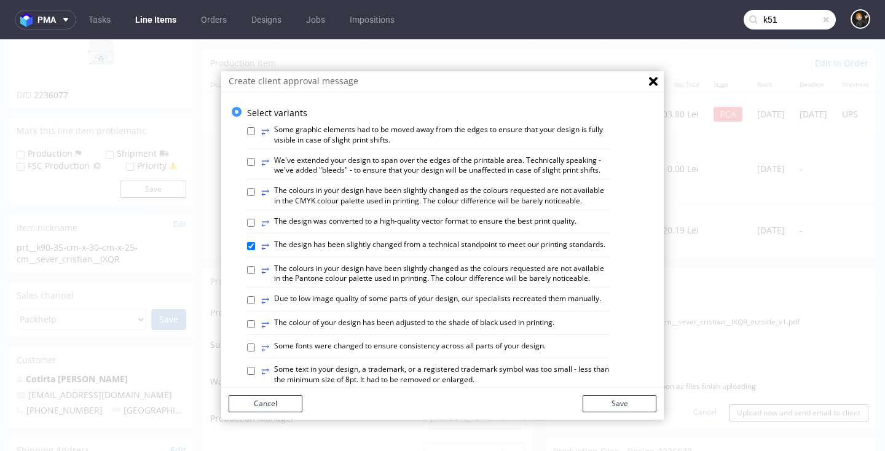
click at [255, 219] on input "⥂ The design was converted to a high-quality vector format to ensure the best p…" at bounding box center [251, 223] width 8 height 8
checkbox input "true"
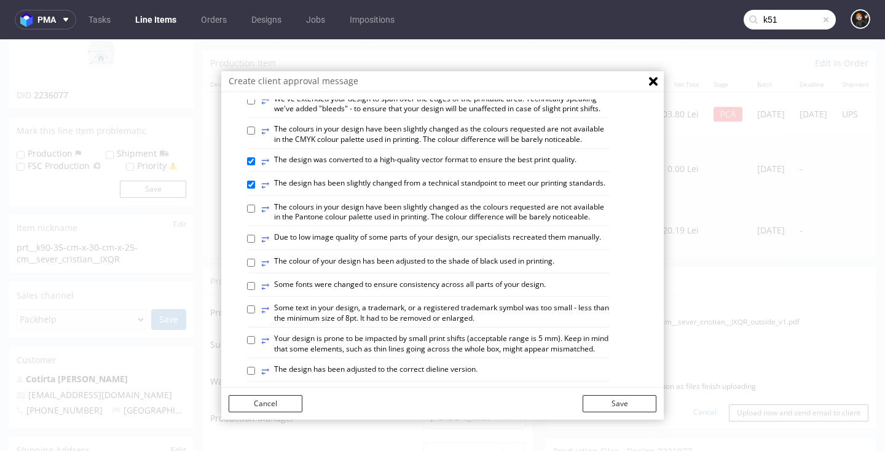
scroll to position [87, 0]
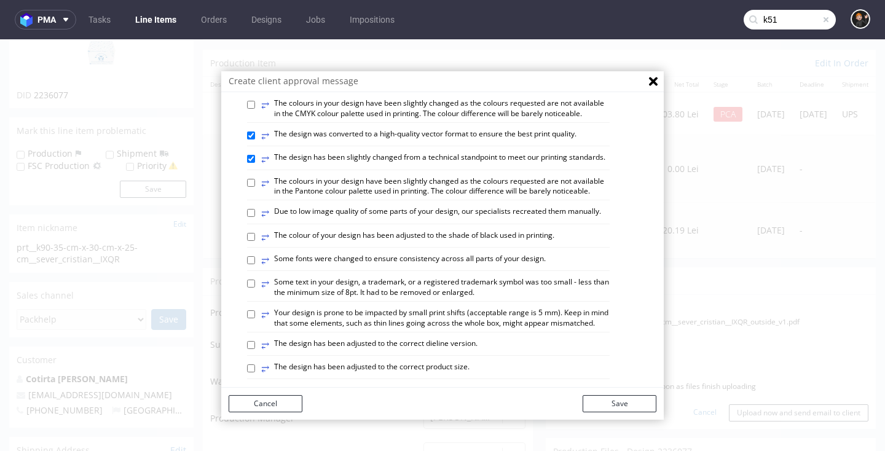
click at [406, 339] on label "⥂ The design has been adjusted to the correct dieline version." at bounding box center [369, 346] width 216 height 14
click at [255, 341] on input "⥂ The design has been adjusted to the correct dieline version." at bounding box center [251, 345] width 8 height 8
checkbox input "true"
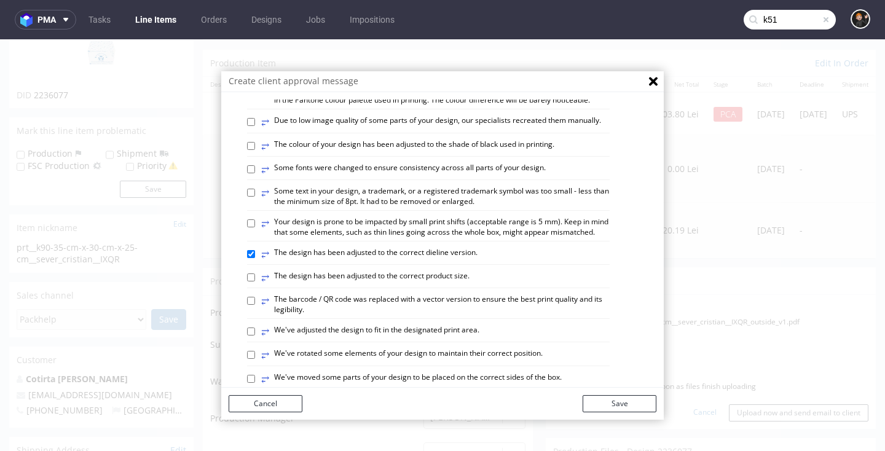
scroll to position [179, 0]
click at [428, 324] on label "⥂ We've adjusted the design to fit in the designated print area." at bounding box center [370, 331] width 218 height 14
click at [255, 326] on input "⥂ We've adjusted the design to fit in the designated print area." at bounding box center [251, 330] width 8 height 8
checkbox input "true"
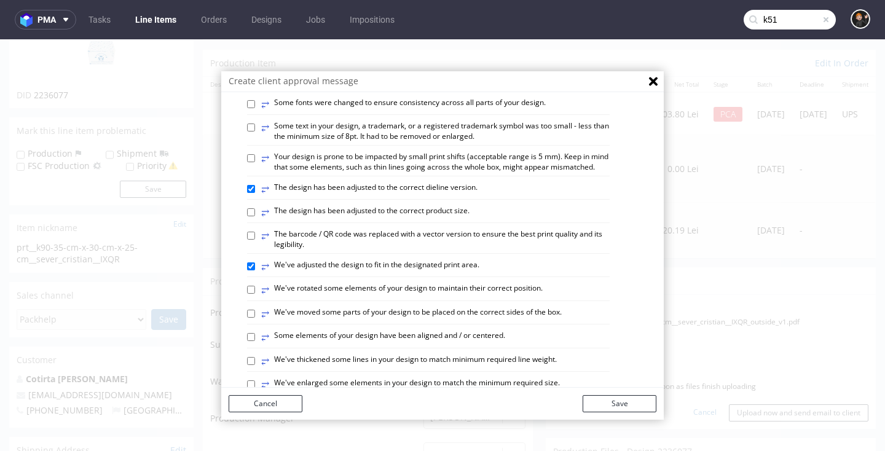
click at [445, 331] on label "⥂ Some elements of your design have been aligned and / or centered." at bounding box center [383, 338] width 244 height 14
click at [255, 333] on input "⥂ Some elements of your design have been aligned and / or centered." at bounding box center [251, 337] width 8 height 8
checkbox input "true"
click at [624, 408] on button "Save" at bounding box center [620, 403] width 74 height 17
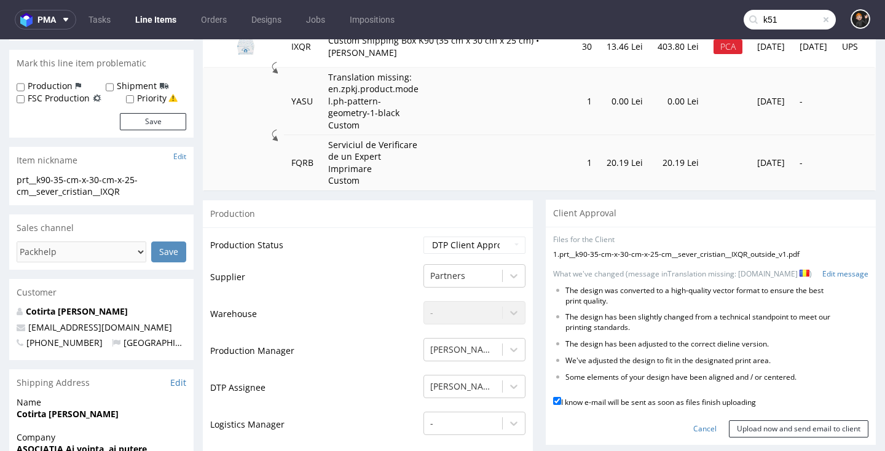
scroll to position [202, 0]
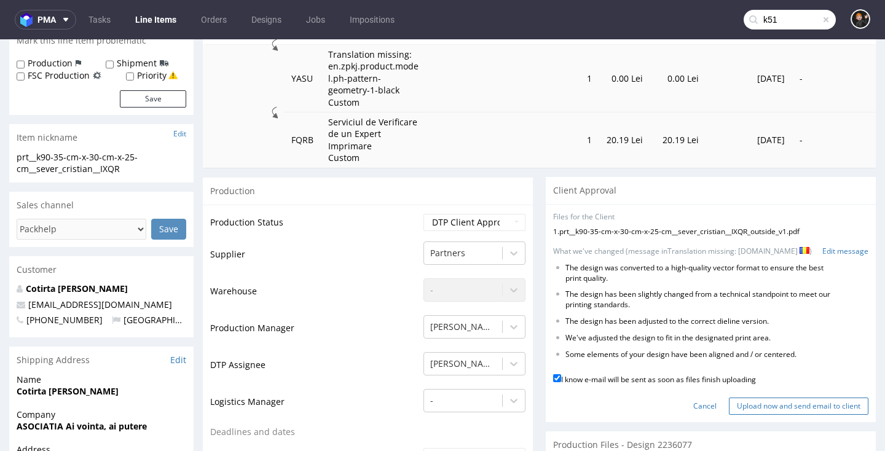
click at [768, 398] on input "Upload now and send email to client" at bounding box center [798, 406] width 139 height 17
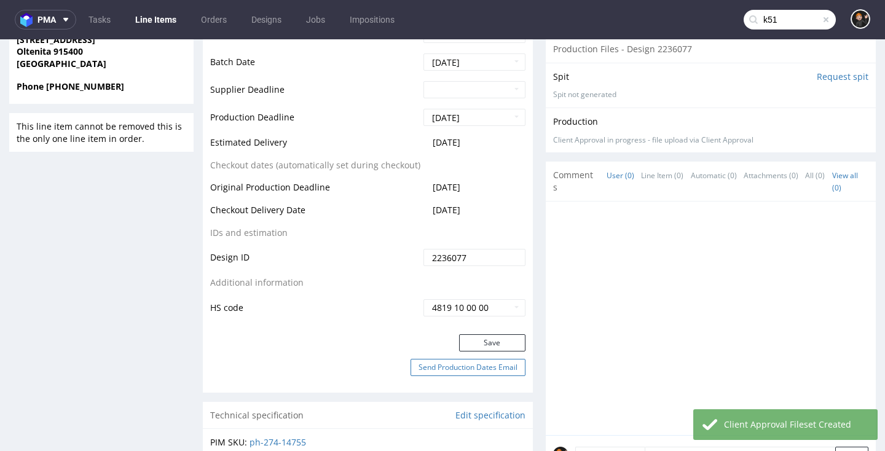
scroll to position [649, 0]
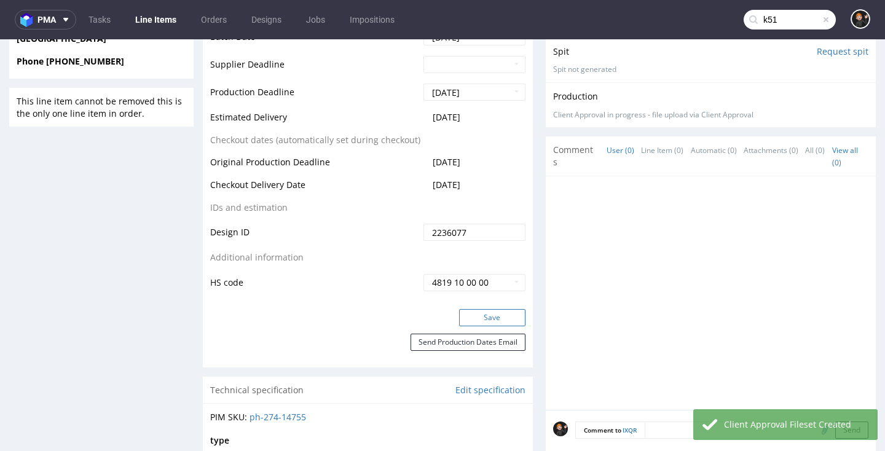
click at [477, 312] on button "Save" at bounding box center [492, 317] width 66 height 17
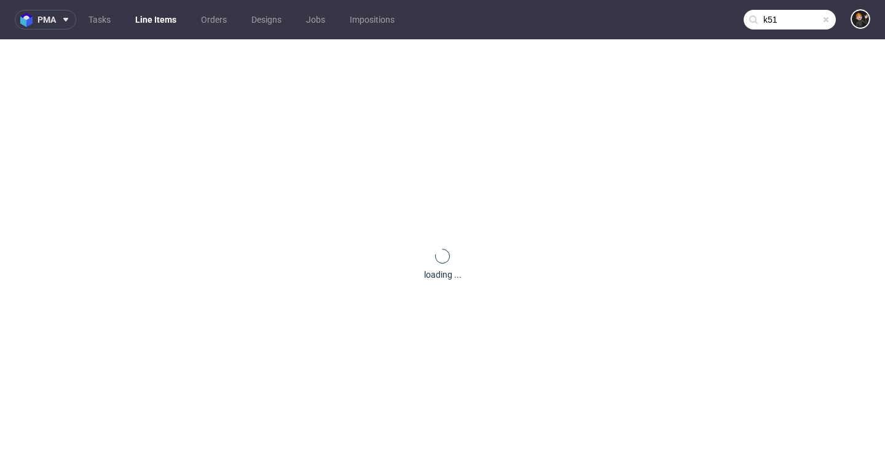
scroll to position [0, 0]
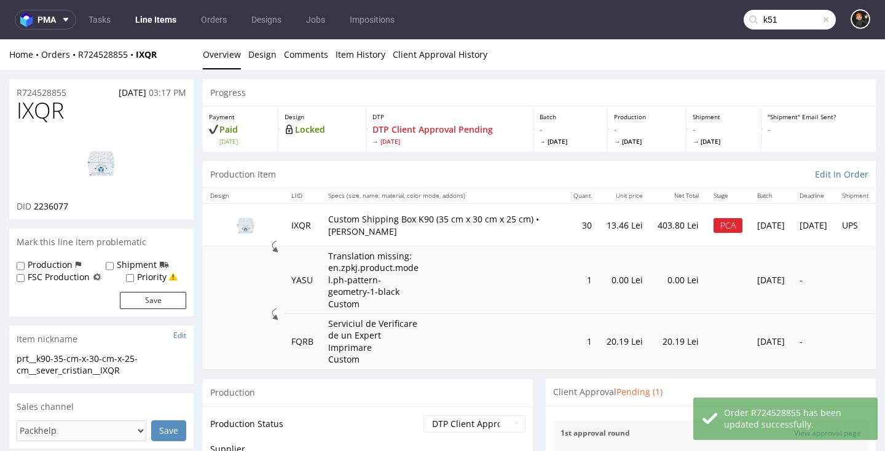
click at [145, 23] on link "Line Items" at bounding box center [156, 20] width 56 height 20
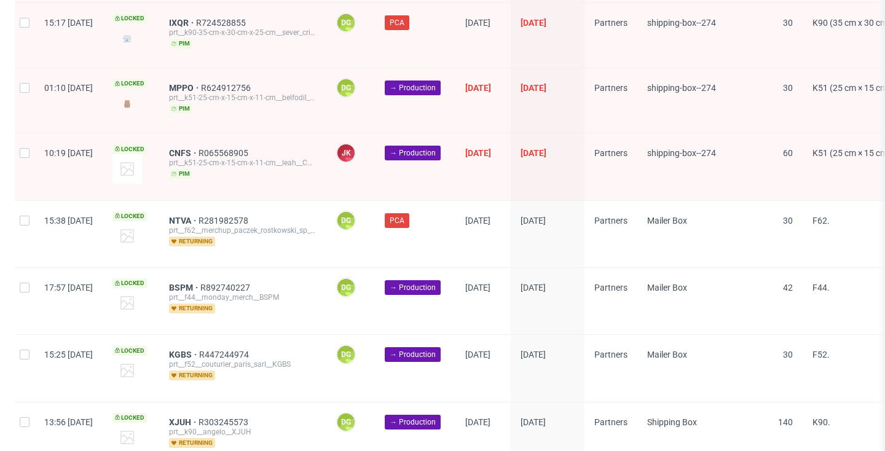
scroll to position [2019, 0]
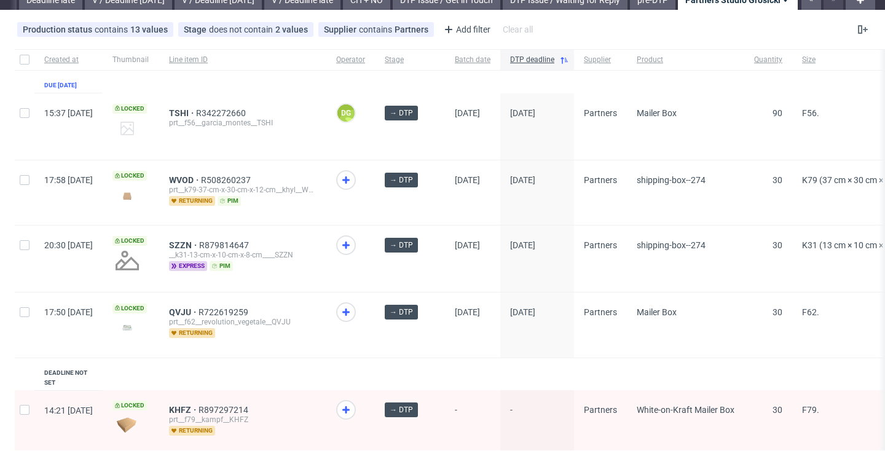
scroll to position [51, 0]
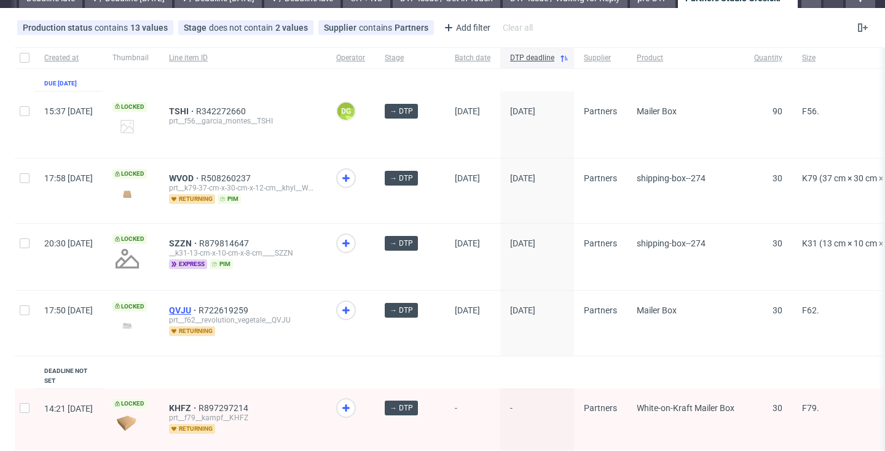
click at [198, 311] on span "QVJU" at bounding box center [183, 310] width 29 height 10
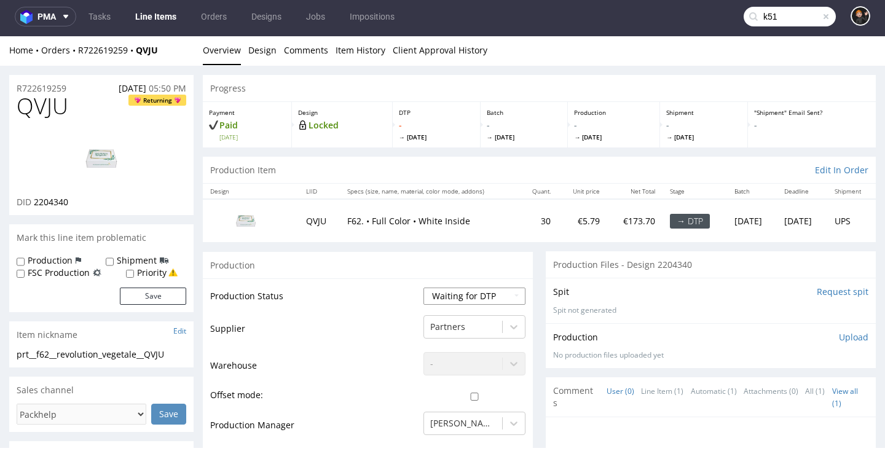
scroll to position [3, 0]
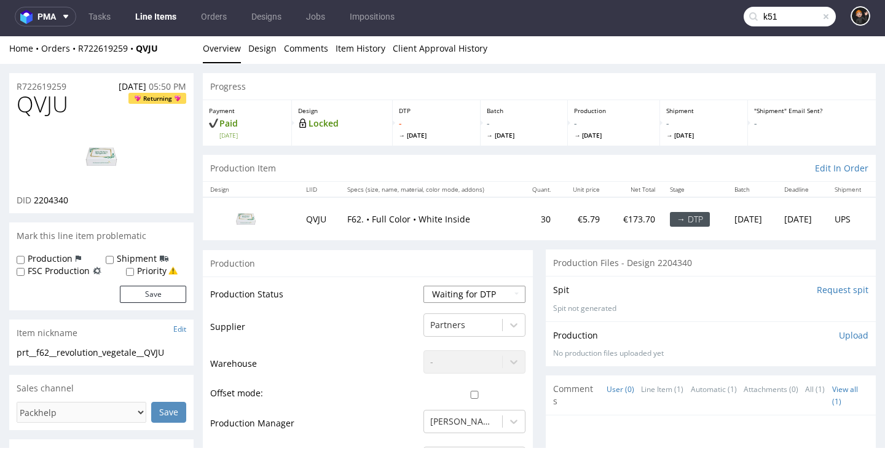
select select "dtp_in_process"
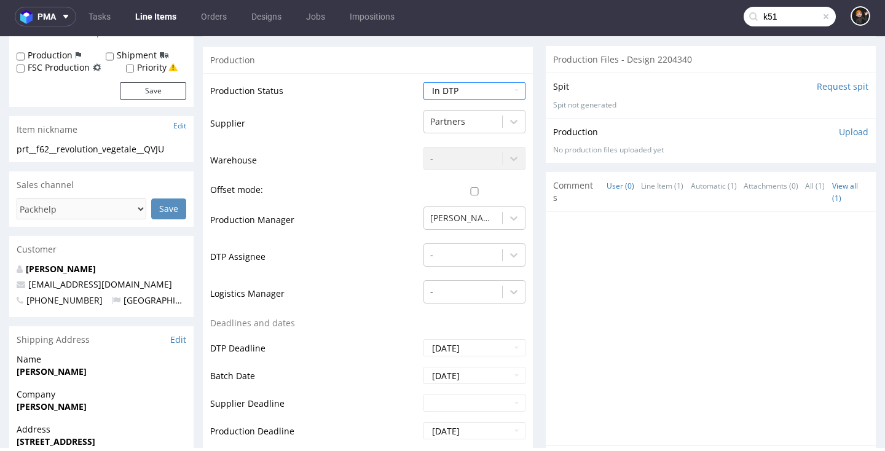
scroll to position [212, 0]
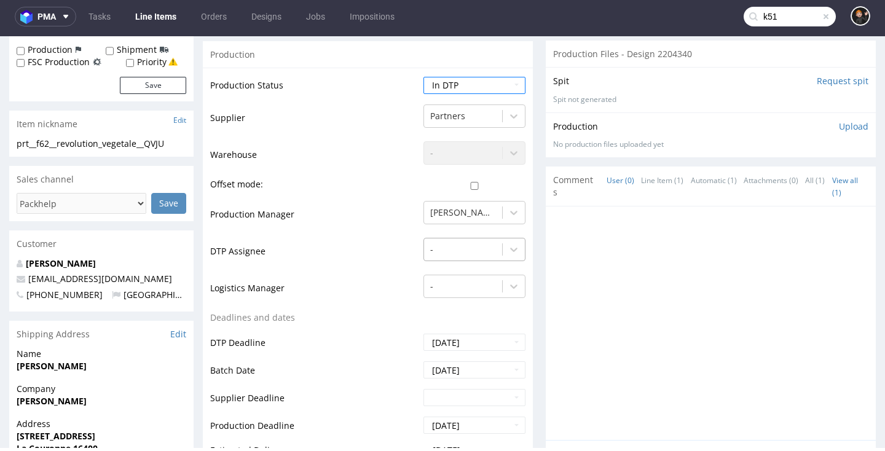
click at [447, 255] on div "-" at bounding box center [463, 250] width 78 height 20
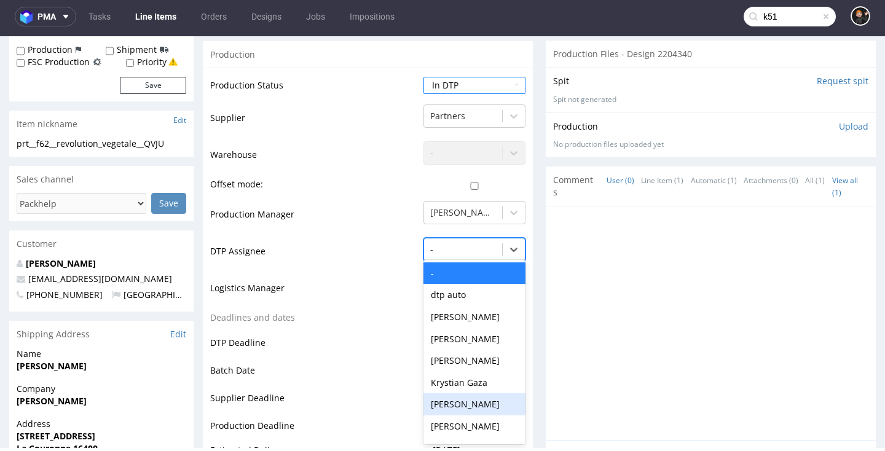
click at [479, 394] on div "[PERSON_NAME]" at bounding box center [474, 404] width 102 height 22
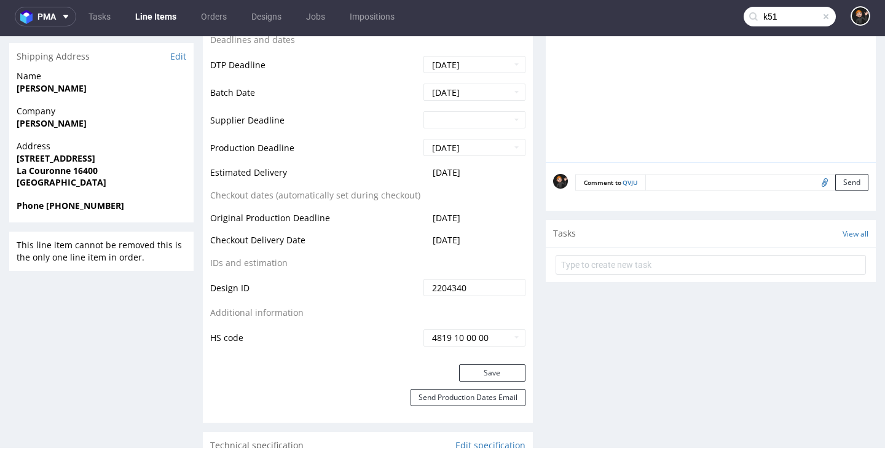
scroll to position [563, 0]
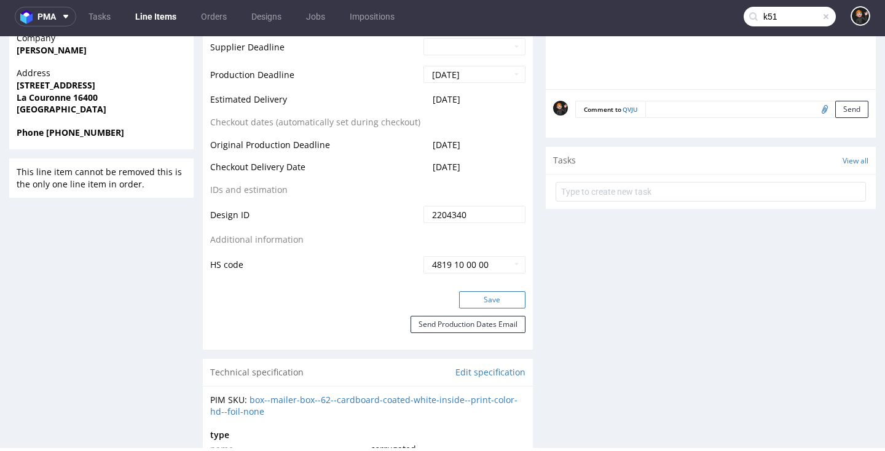
click at [504, 299] on button "Save" at bounding box center [492, 299] width 66 height 17
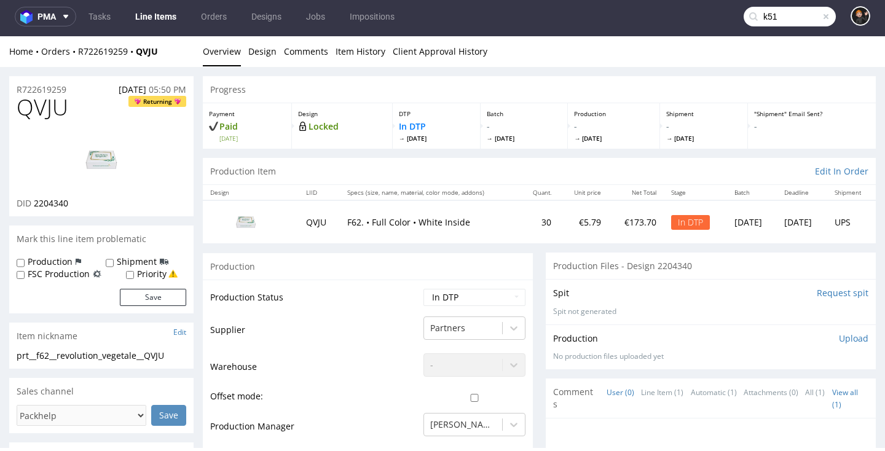
scroll to position [0, 0]
click at [259, 50] on link "Design" at bounding box center [262, 51] width 28 height 30
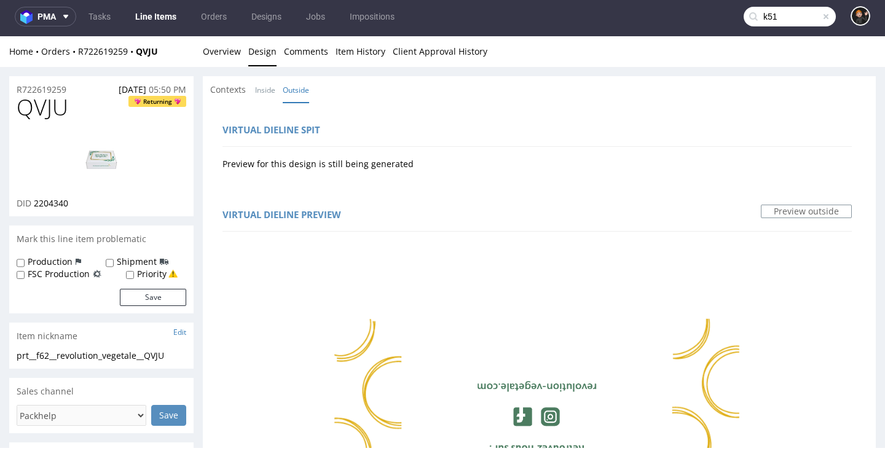
click at [104, 156] on img at bounding box center [101, 159] width 98 height 55
click at [56, 106] on span "QVJU" at bounding box center [43, 107] width 52 height 25
click at [57, 105] on span "QVJU" at bounding box center [43, 107] width 52 height 25
copy span "QVJU"
click at [220, 50] on link "Overview" at bounding box center [222, 51] width 38 height 30
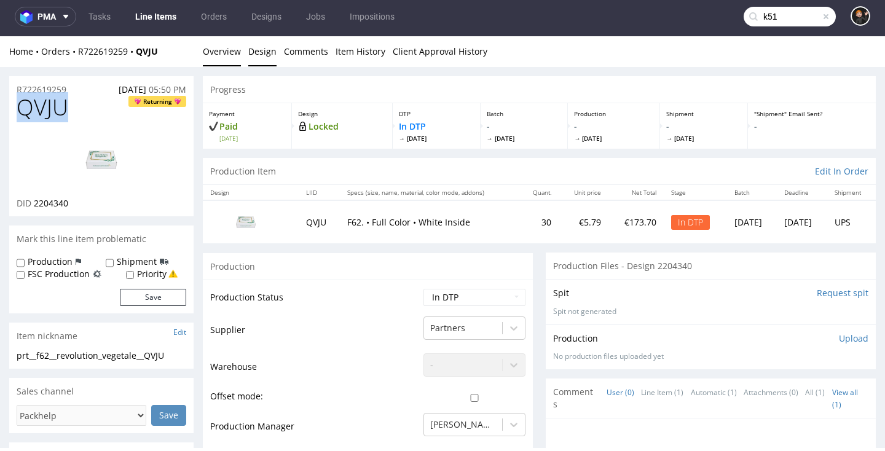
click at [259, 52] on link "Design" at bounding box center [262, 51] width 28 height 30
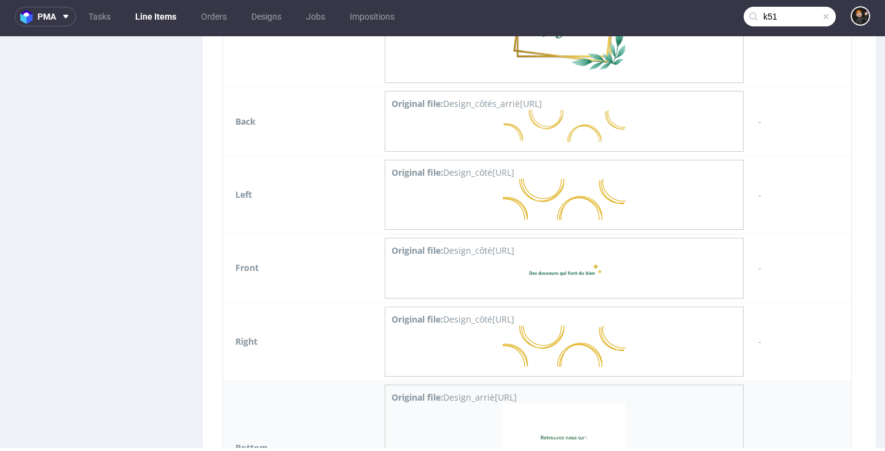
scroll to position [1325, 0]
click at [571, 275] on img at bounding box center [564, 275] width 123 height 32
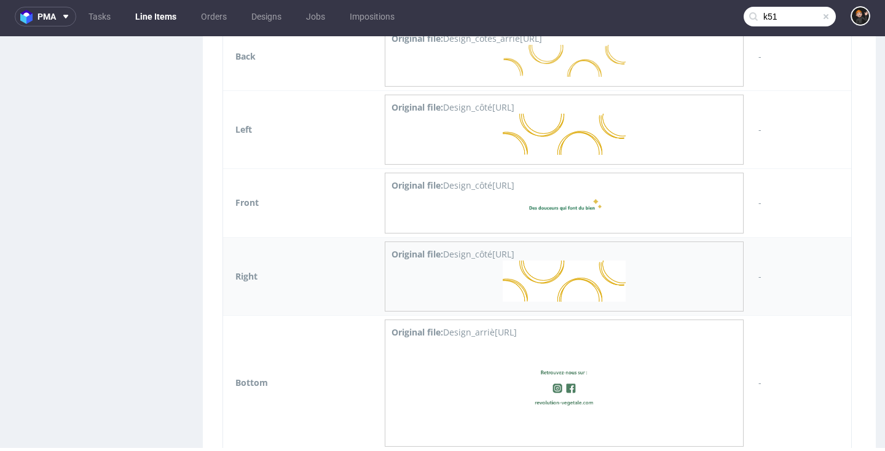
scroll to position [1413, 0]
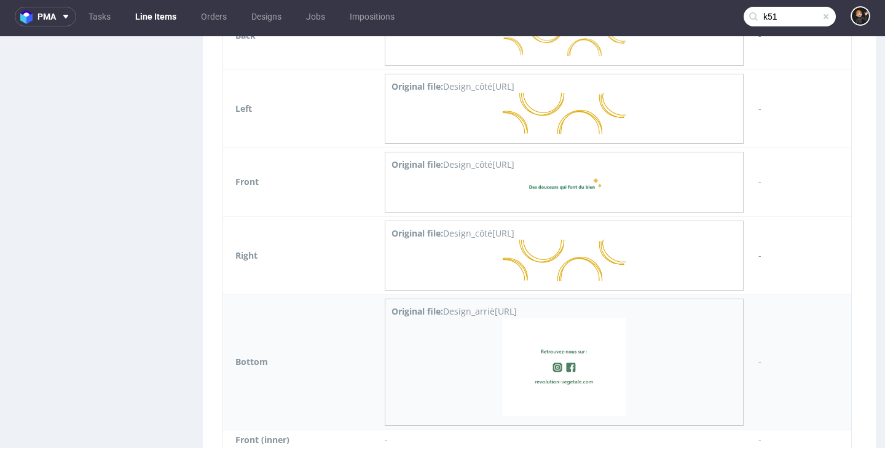
click at [567, 350] on img at bounding box center [564, 367] width 123 height 98
click at [259, 1] on nav "pma Tasks Line Items Orders Designs Jobs Impositions k51" at bounding box center [442, 16] width 885 height 39
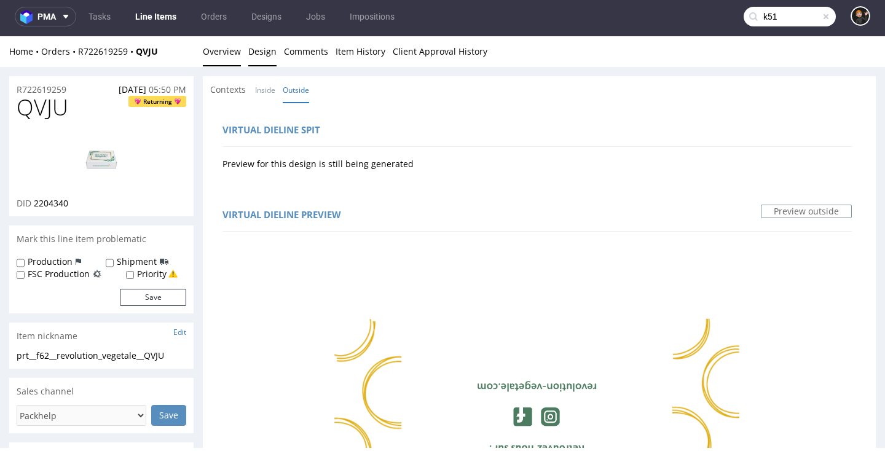
scroll to position [0, 0]
drag, startPoint x: 232, startPoint y: 57, endPoint x: 237, endPoint y: 63, distance: 7.9
click at [232, 57] on link "Overview" at bounding box center [222, 51] width 38 height 30
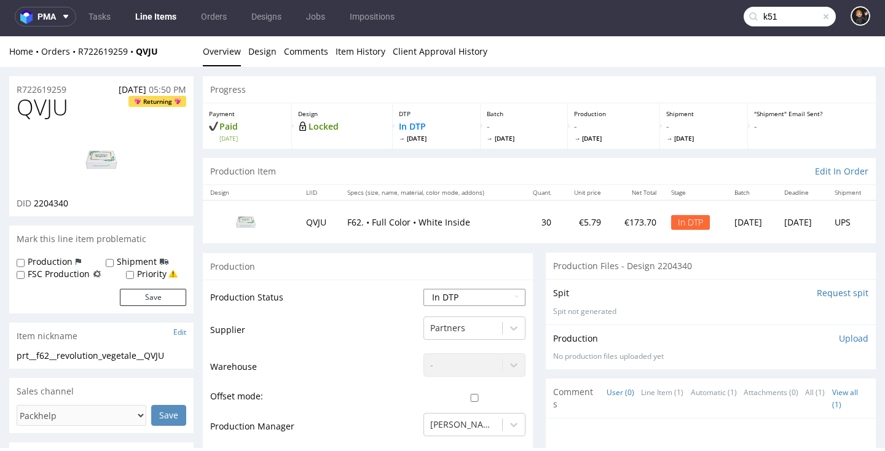
select select "dtp_ca_needed"
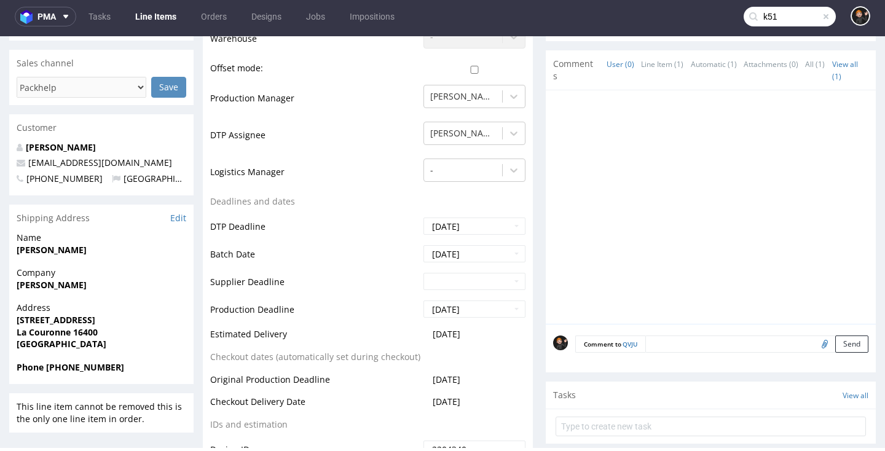
scroll to position [432, 0]
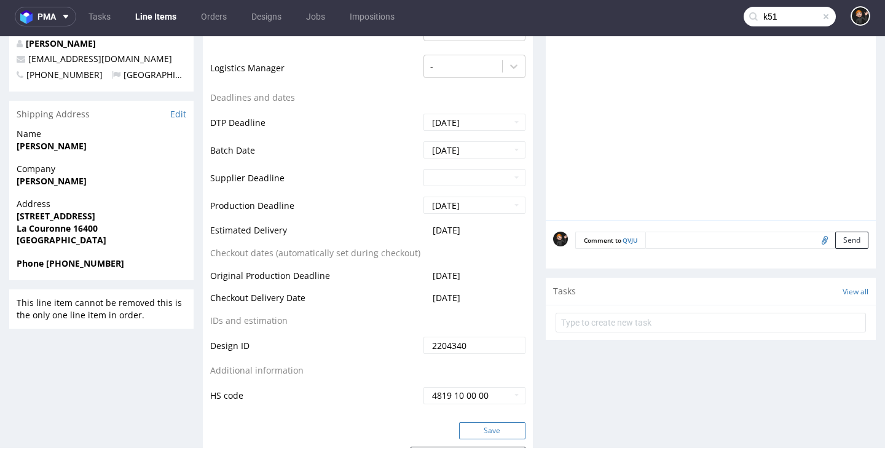
click at [496, 425] on button "Save" at bounding box center [492, 430] width 66 height 17
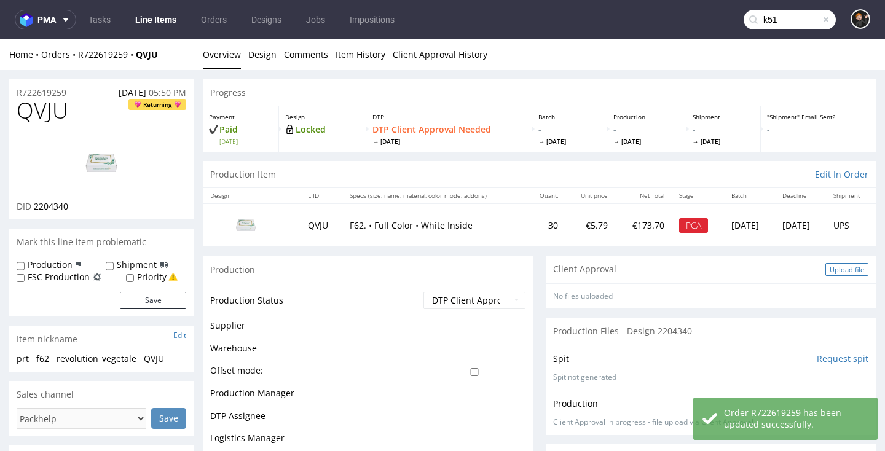
scroll to position [0, 0]
click at [834, 267] on div "Upload file" at bounding box center [846, 269] width 43 height 13
click at [830, 269] on div "Upload file" at bounding box center [846, 269] width 43 height 13
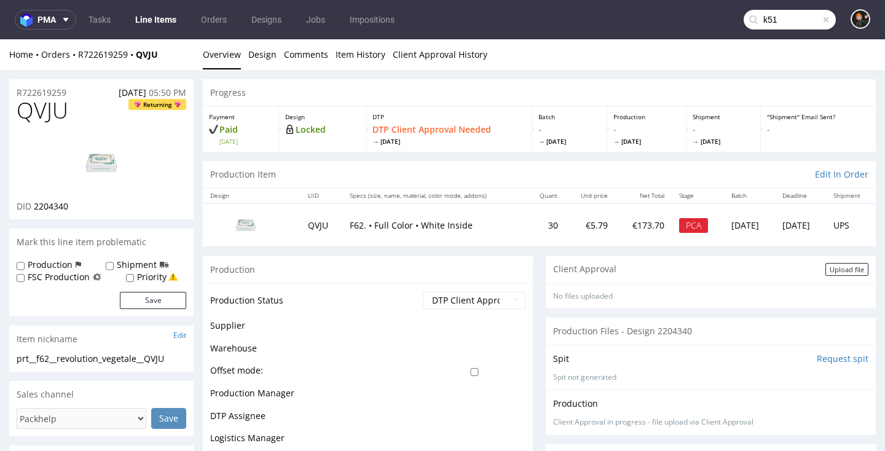
click at [836, 264] on div "Upload file" at bounding box center [846, 269] width 43 height 13
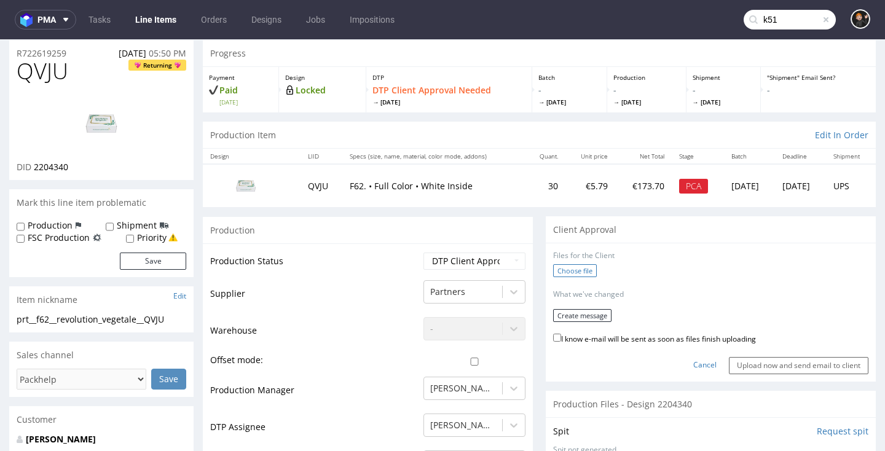
click at [582, 264] on label "Choose file" at bounding box center [575, 270] width 44 height 13
click at [0, 39] on input "Choose file" at bounding box center [0, 39] width 0 height 0
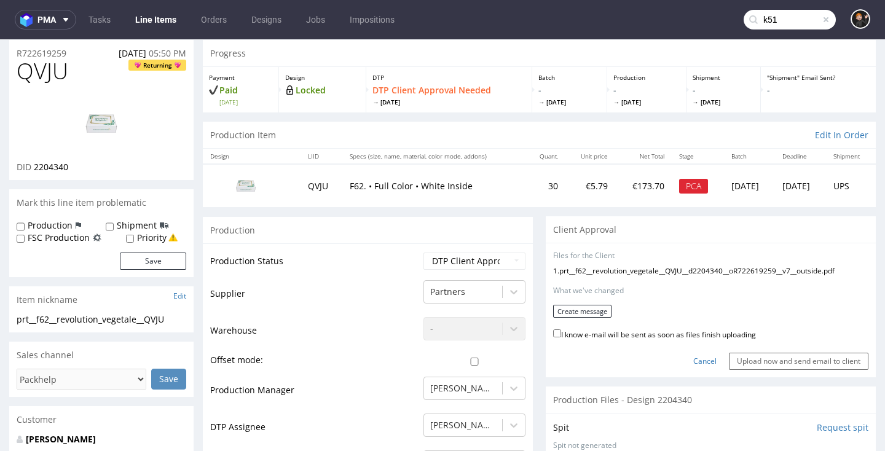
click at [685, 344] on div "Cancel Upload now and send email to client" at bounding box center [710, 356] width 315 height 26
click at [656, 329] on label "I know e-mail will be sent as soon as files finish uploading" at bounding box center [654, 334] width 203 height 14
click at [561, 329] on input "I know e-mail will be sent as soon as files finish uploading" at bounding box center [557, 333] width 8 height 8
checkbox input "true"
click at [575, 307] on button "Create message" at bounding box center [582, 311] width 58 height 13
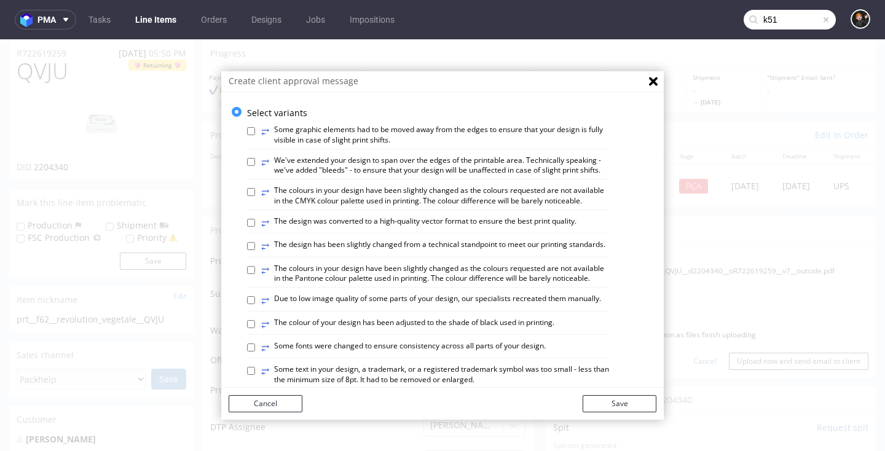
click at [347, 240] on label "⥂ The design has been slightly changed from a technical standpoint to meet our …" at bounding box center [433, 247] width 344 height 14
click at [255, 242] on input "⥂ The design has been slightly changed from a technical standpoint to meet our …" at bounding box center [251, 246] width 8 height 8
checkbox input "true"
click at [390, 222] on label "⥂ The design was converted to a high-quality vector format to ensure the best p…" at bounding box center [418, 223] width 315 height 14
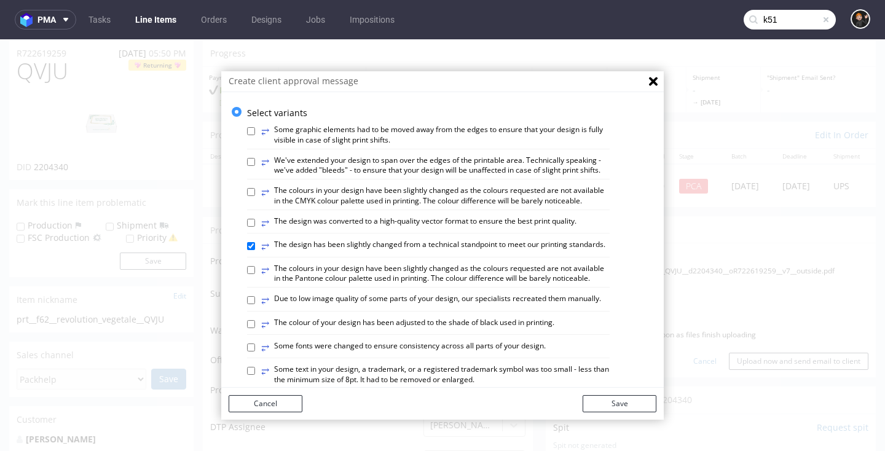
click at [255, 222] on input "⥂ The design was converted to a high-quality vector format to ensure the best p…" at bounding box center [251, 223] width 8 height 8
checkbox input "true"
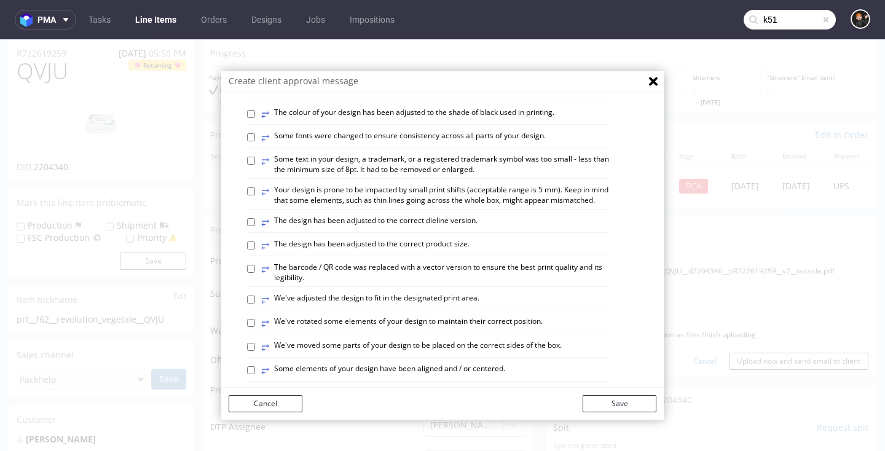
scroll to position [222, 0]
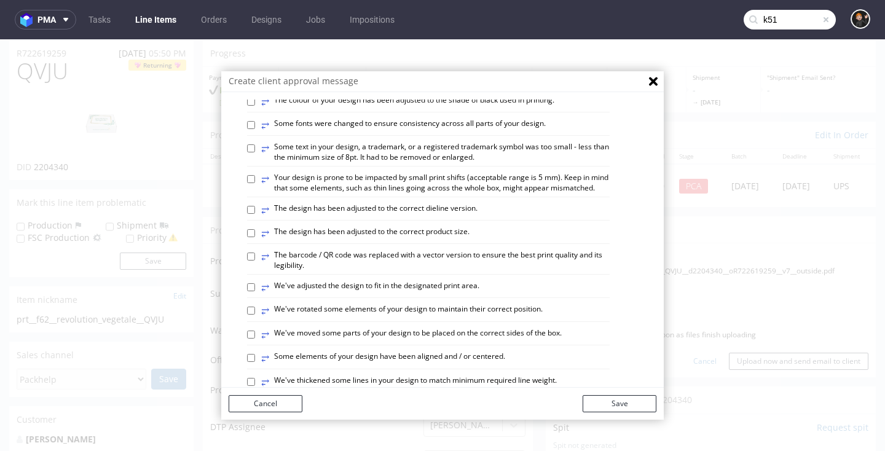
click at [457, 351] on label "⥂ Some elements of your design have been aligned and / or centered." at bounding box center [383, 358] width 244 height 14
click at [255, 354] on input "⥂ Some elements of your design have been aligned and / or centered." at bounding box center [251, 358] width 8 height 8
checkbox input "true"
click at [431, 281] on label "⥂ We've adjusted the design to fit in the designated print area." at bounding box center [370, 288] width 218 height 14
click at [255, 283] on input "⥂ We've adjusted the design to fit in the designated print area." at bounding box center [251, 287] width 8 height 8
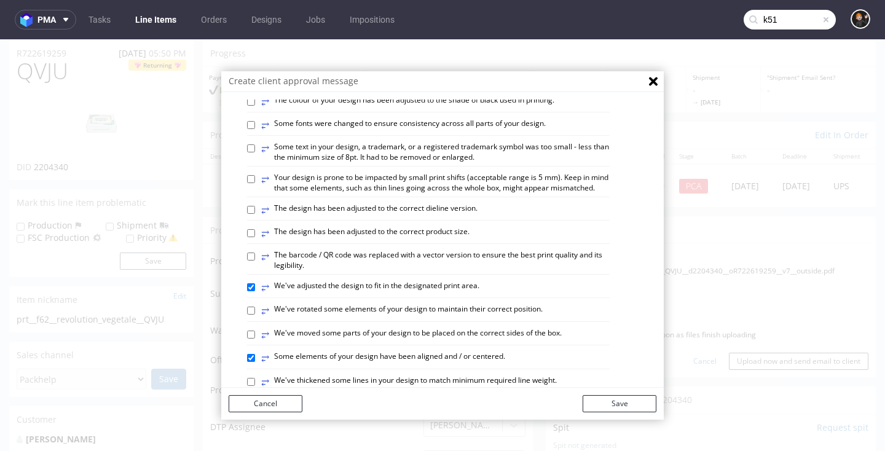
checkbox input "true"
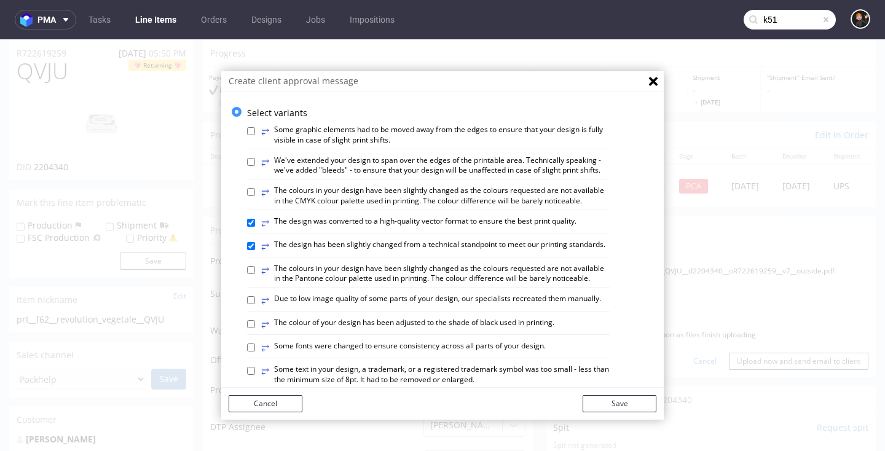
scroll to position [0, 0]
click at [294, 157] on label "⥂ We've extended your design to span over the edges of the printable area. Tech…" at bounding box center [435, 165] width 348 height 21
click at [255, 158] on input "⥂ We've extended your design to span over the edges of the printable area. Tech…" at bounding box center [251, 162] width 8 height 8
checkbox input "true"
click at [613, 406] on button "Save" at bounding box center [620, 403] width 74 height 17
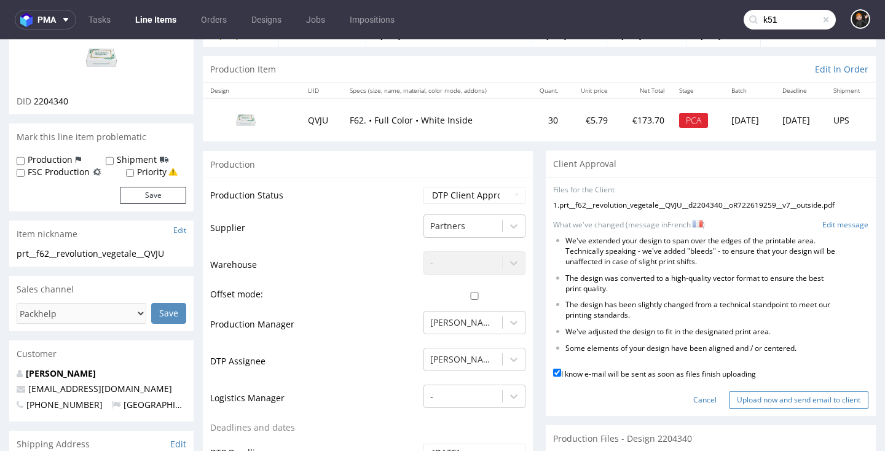
scroll to position [137, 0]
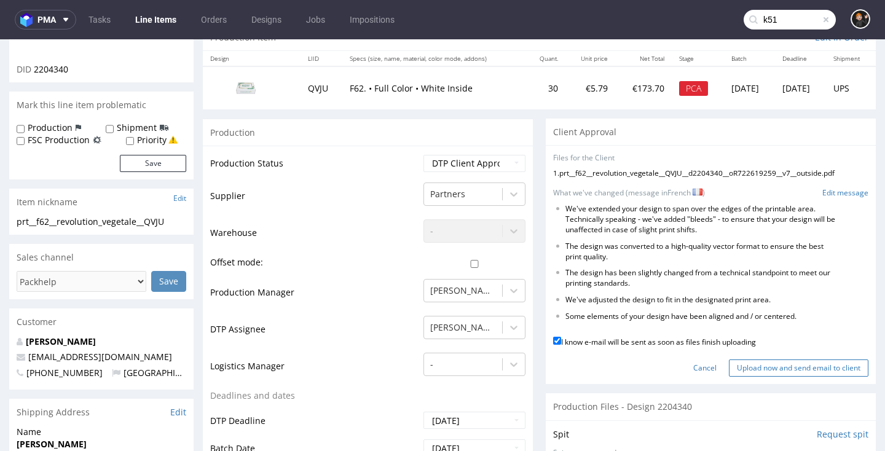
click at [772, 360] on input "Upload now and send email to client" at bounding box center [798, 367] width 139 height 17
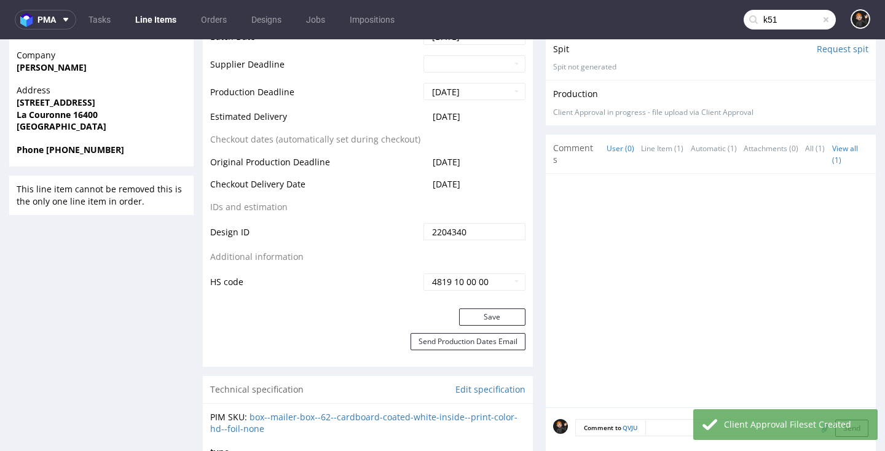
scroll to position [575, 0]
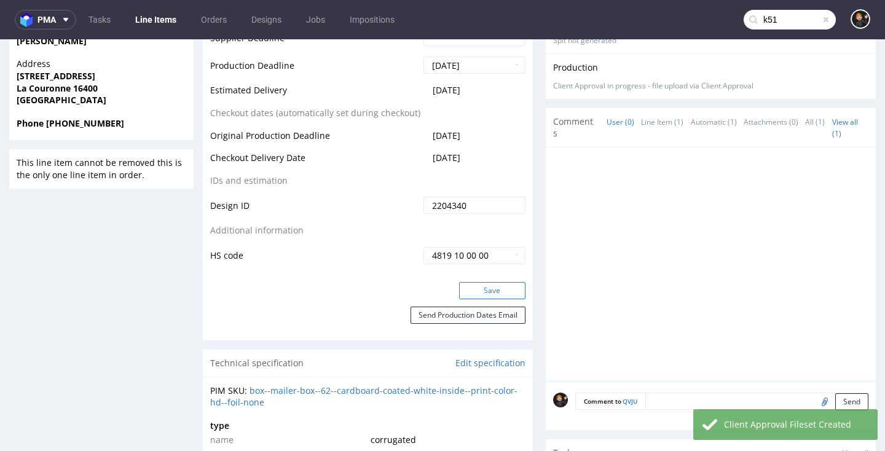
click at [473, 289] on button "Save" at bounding box center [492, 290] width 66 height 17
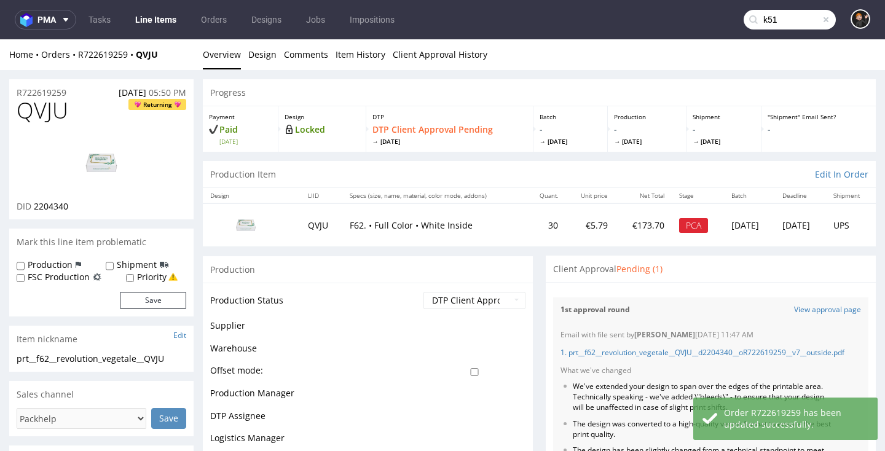
scroll to position [0, 0]
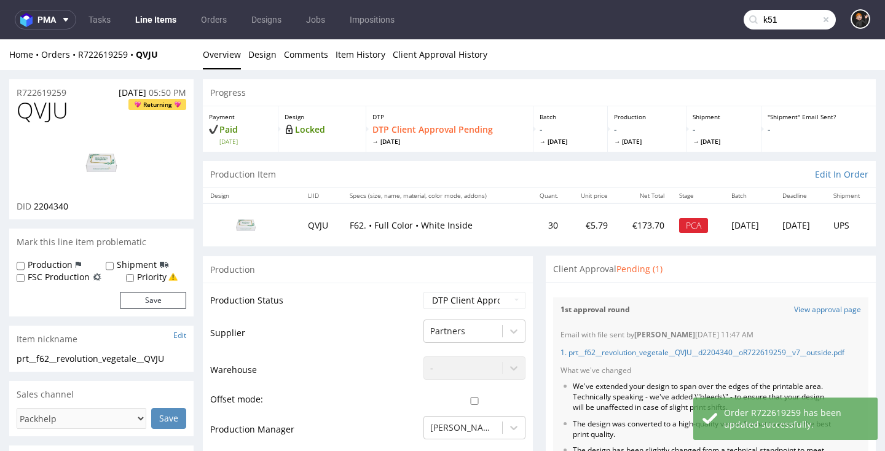
click at [170, 23] on link "Line Items" at bounding box center [156, 20] width 56 height 20
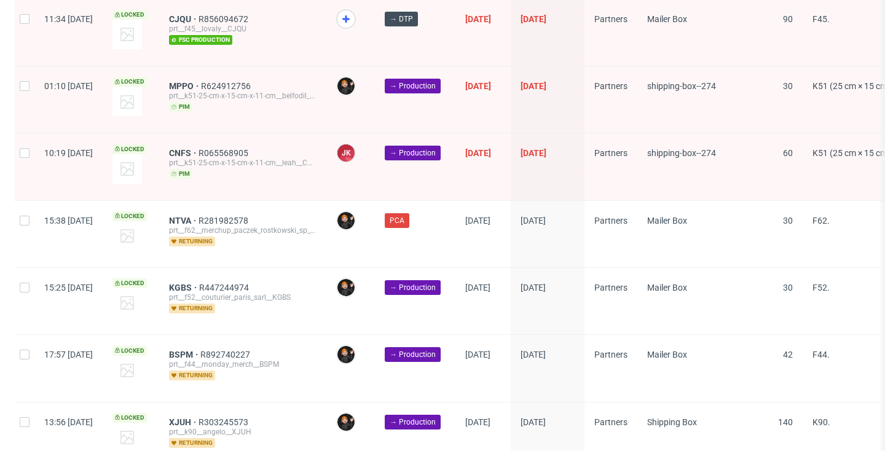
scroll to position [2020, 0]
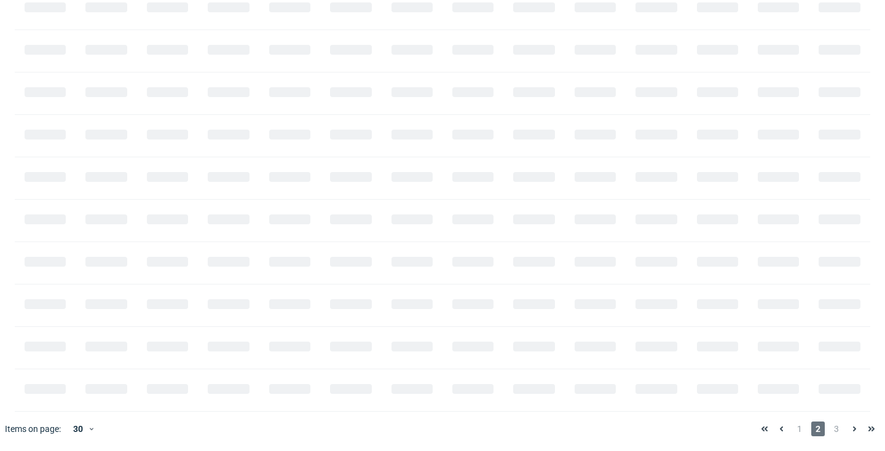
scroll to position [0, 1481]
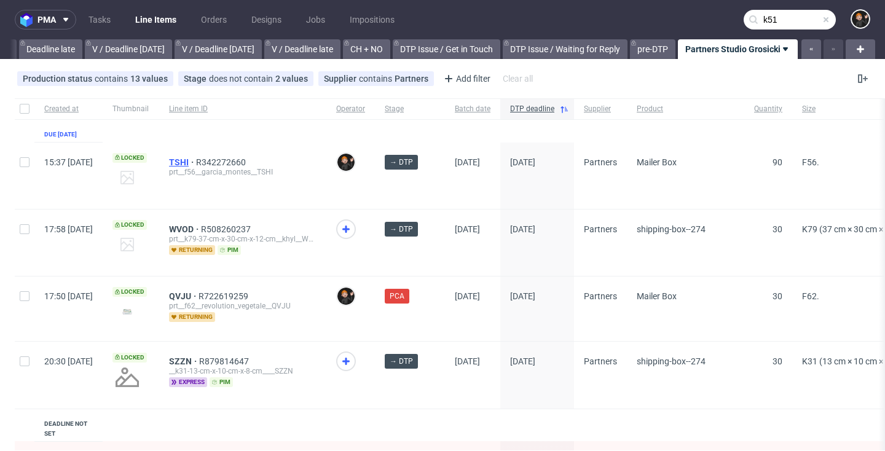
click at [196, 162] on span "TSHI" at bounding box center [182, 162] width 27 height 10
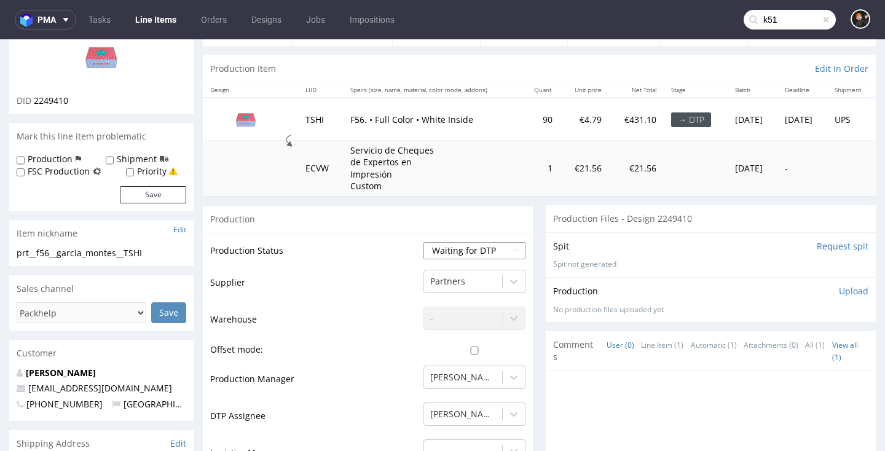
scroll to position [109, 0]
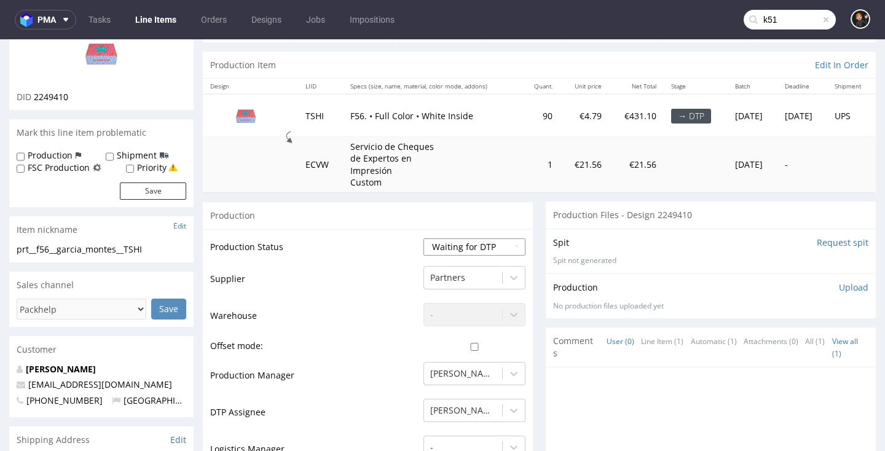
select select "dtp_in_process"
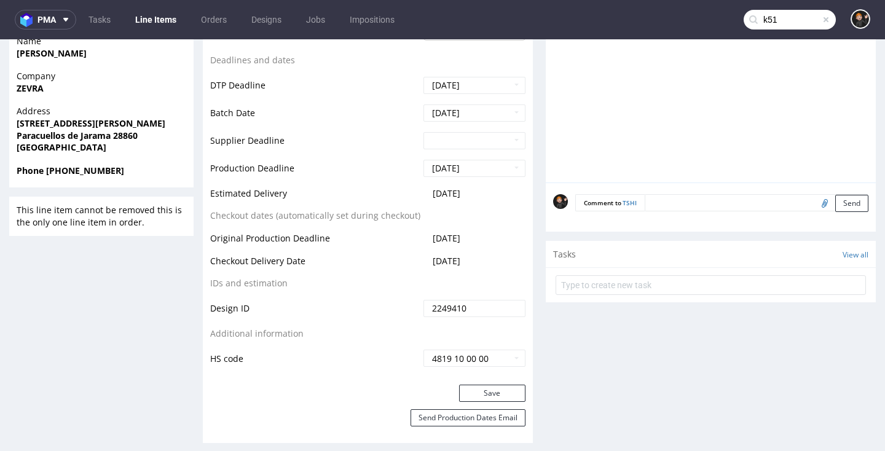
scroll to position [578, 0]
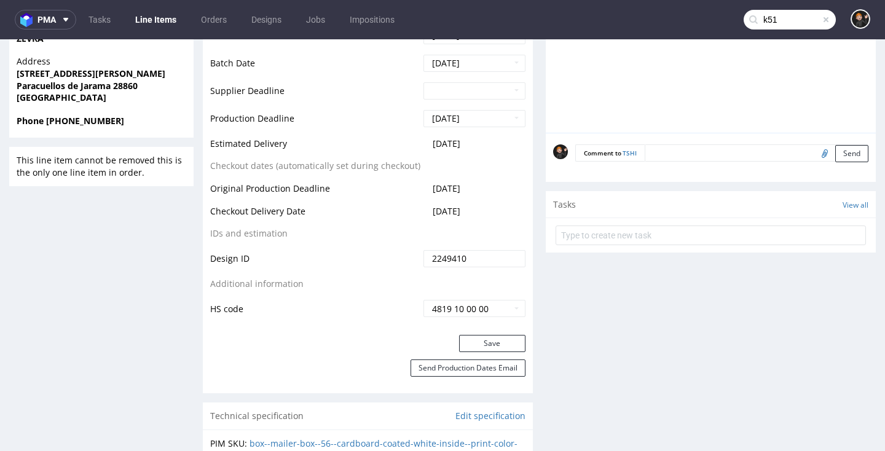
click at [500, 359] on div "Save" at bounding box center [368, 347] width 330 height 25
drag, startPoint x: 494, startPoint y: 369, endPoint x: 444, endPoint y: 357, distance: 51.9
click at [491, 352] on button "Save" at bounding box center [492, 343] width 66 height 17
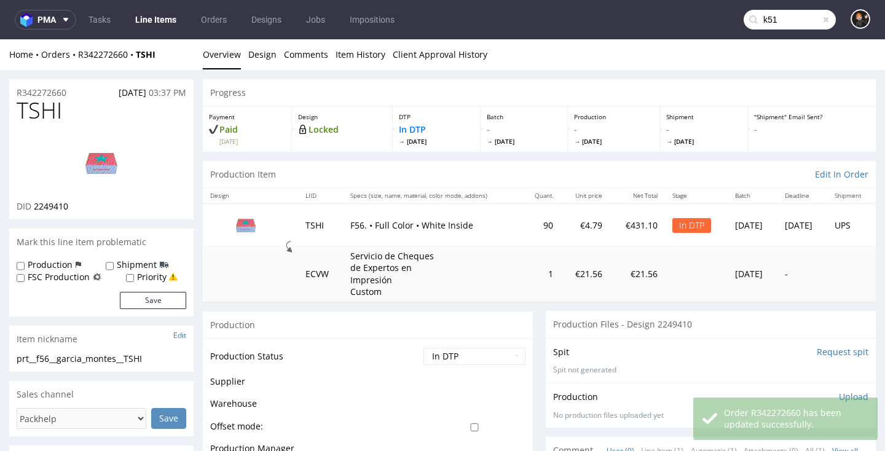
scroll to position [0, 0]
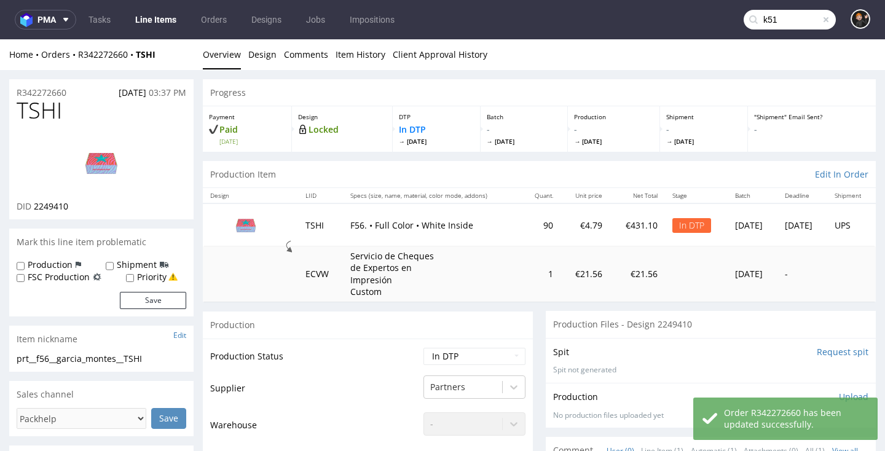
click at [36, 109] on span "TSHI" at bounding box center [39, 110] width 45 height 25
click at [50, 108] on span "TSHI" at bounding box center [39, 110] width 45 height 25
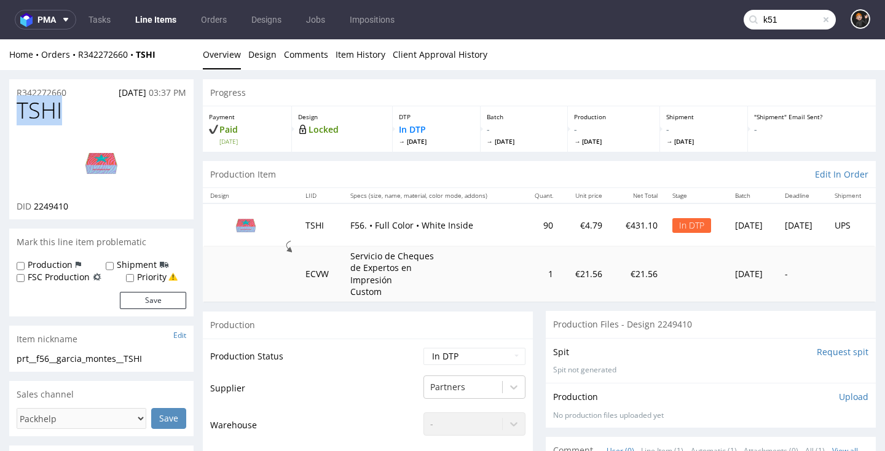
click at [87, 155] on img at bounding box center [101, 162] width 98 height 55
copy span "TSHI"
